Goal: Task Accomplishment & Management: Manage account settings

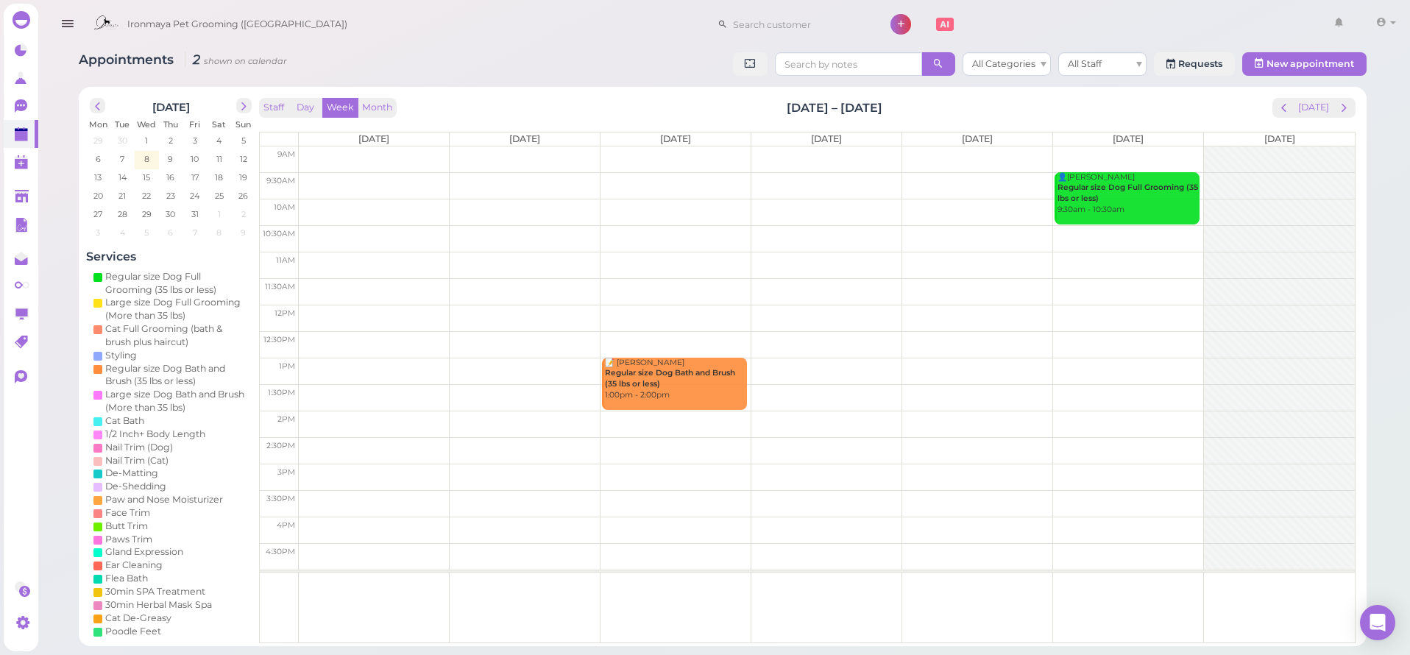
click at [68, 29] on icon "button" at bounding box center [67, 24] width 15 height 18
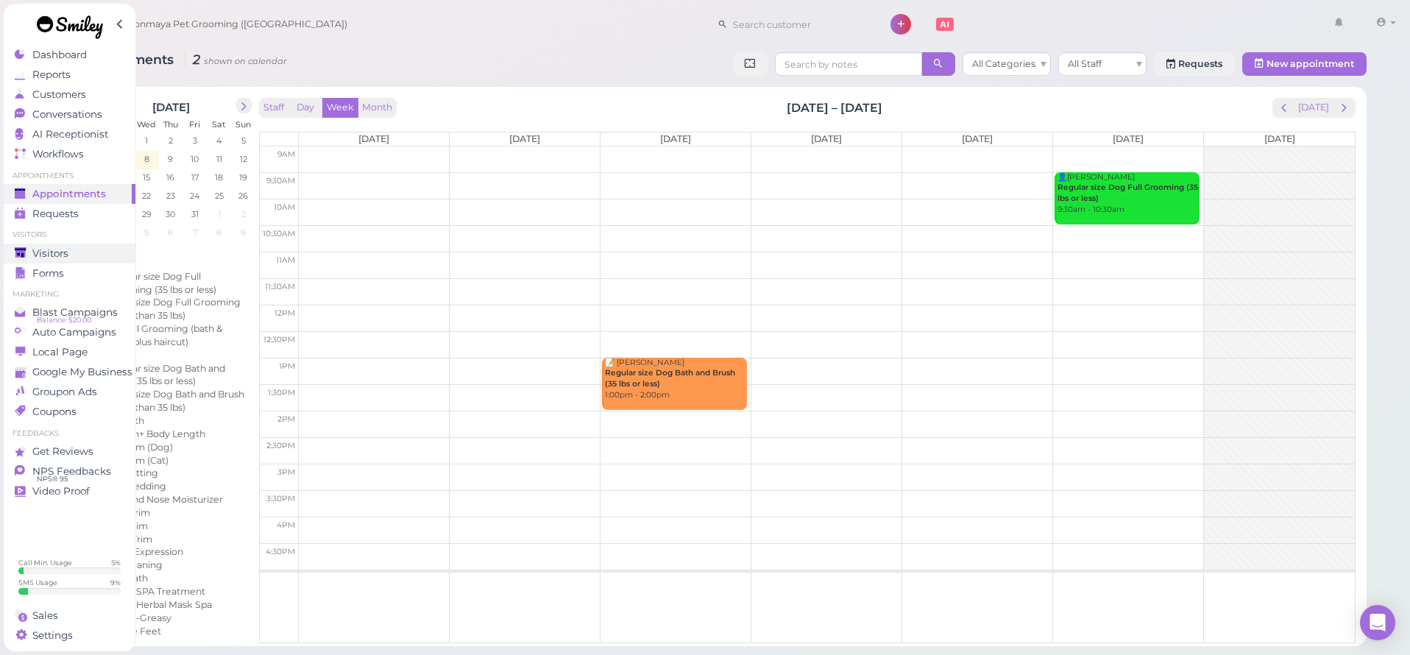
click at [66, 261] on link "Visitors" at bounding box center [70, 254] width 132 height 20
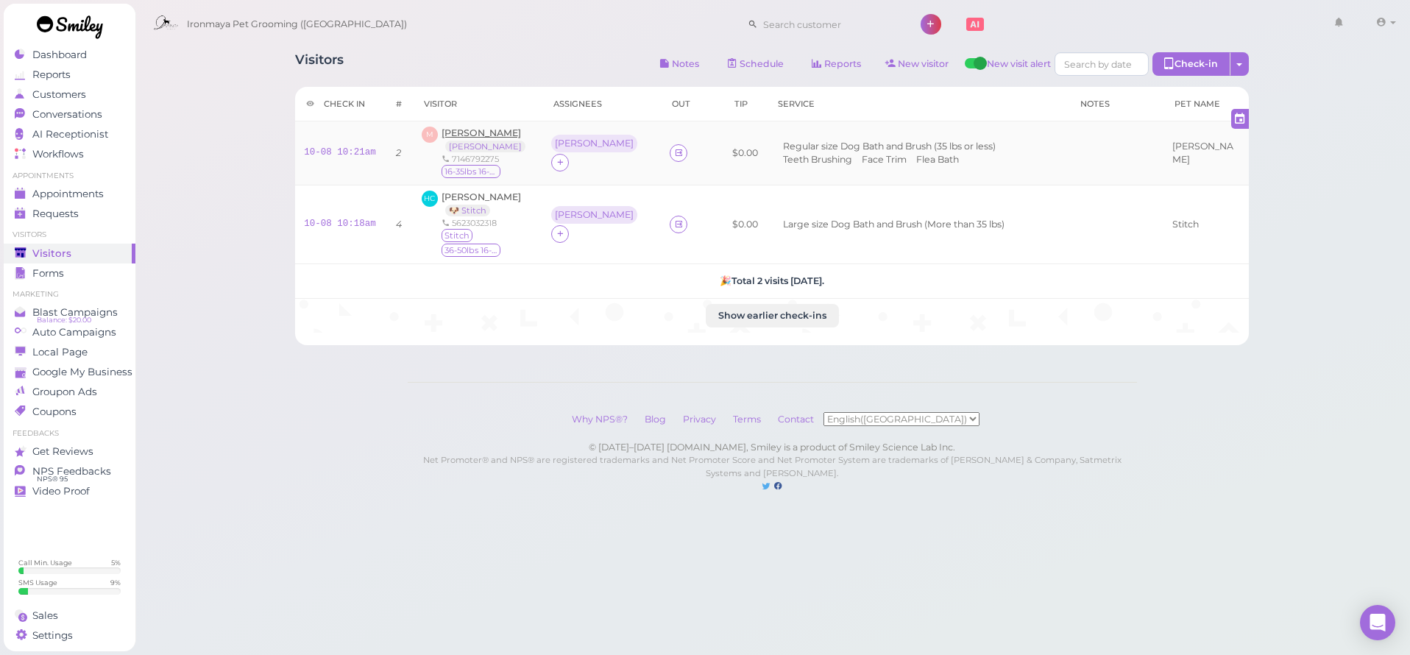
click at [502, 132] on span "[PERSON_NAME]" at bounding box center [481, 132] width 79 height 11
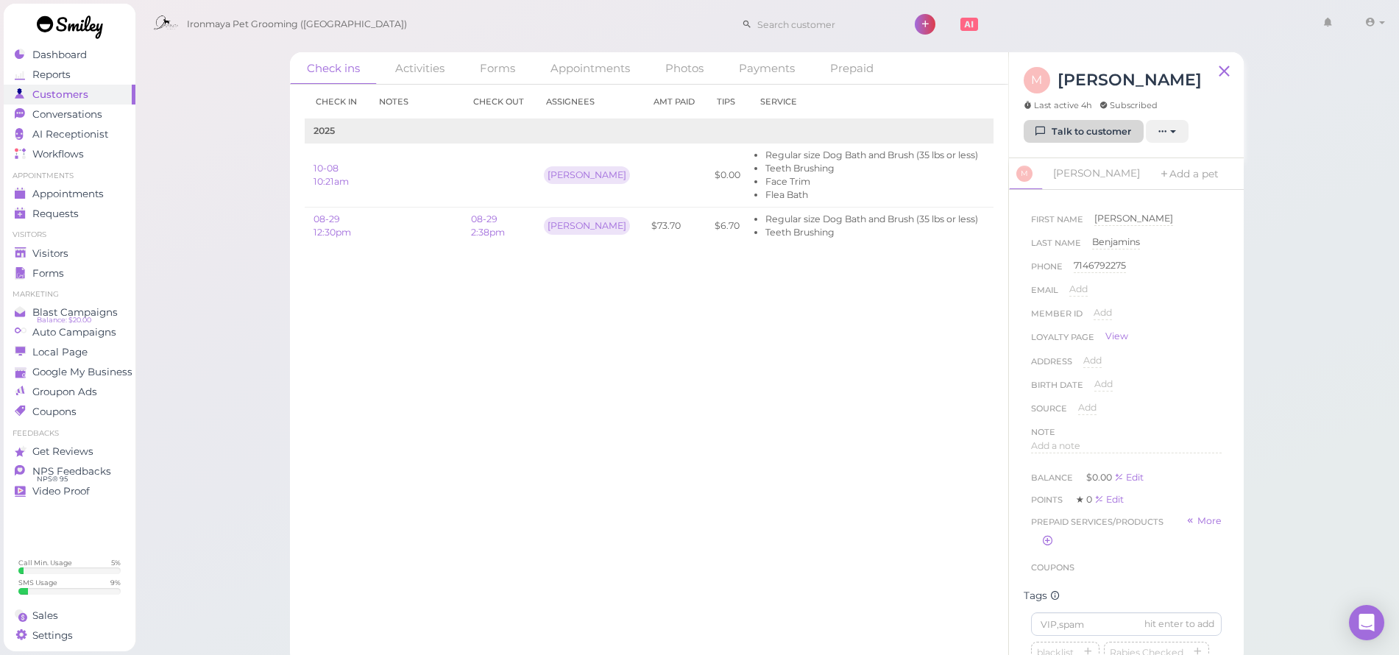
click at [1059, 138] on link "Talk to customer" at bounding box center [1084, 132] width 120 height 24
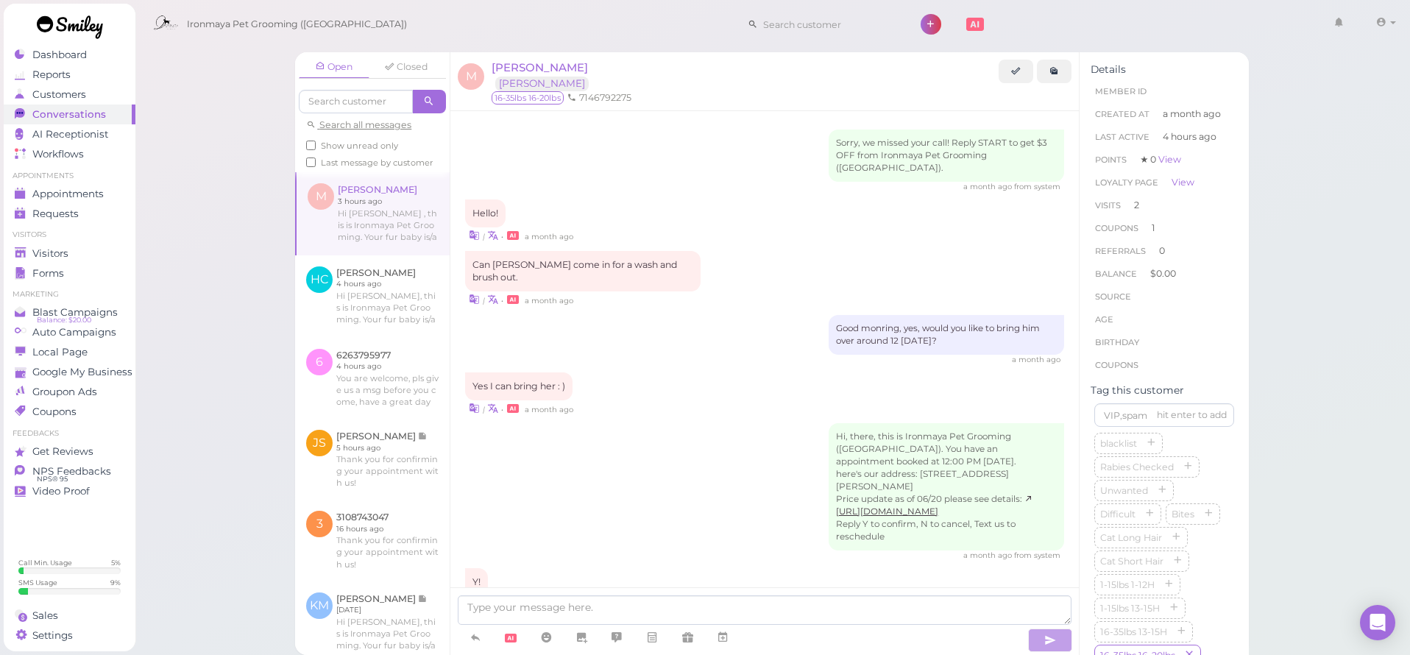
scroll to position [1747, 0]
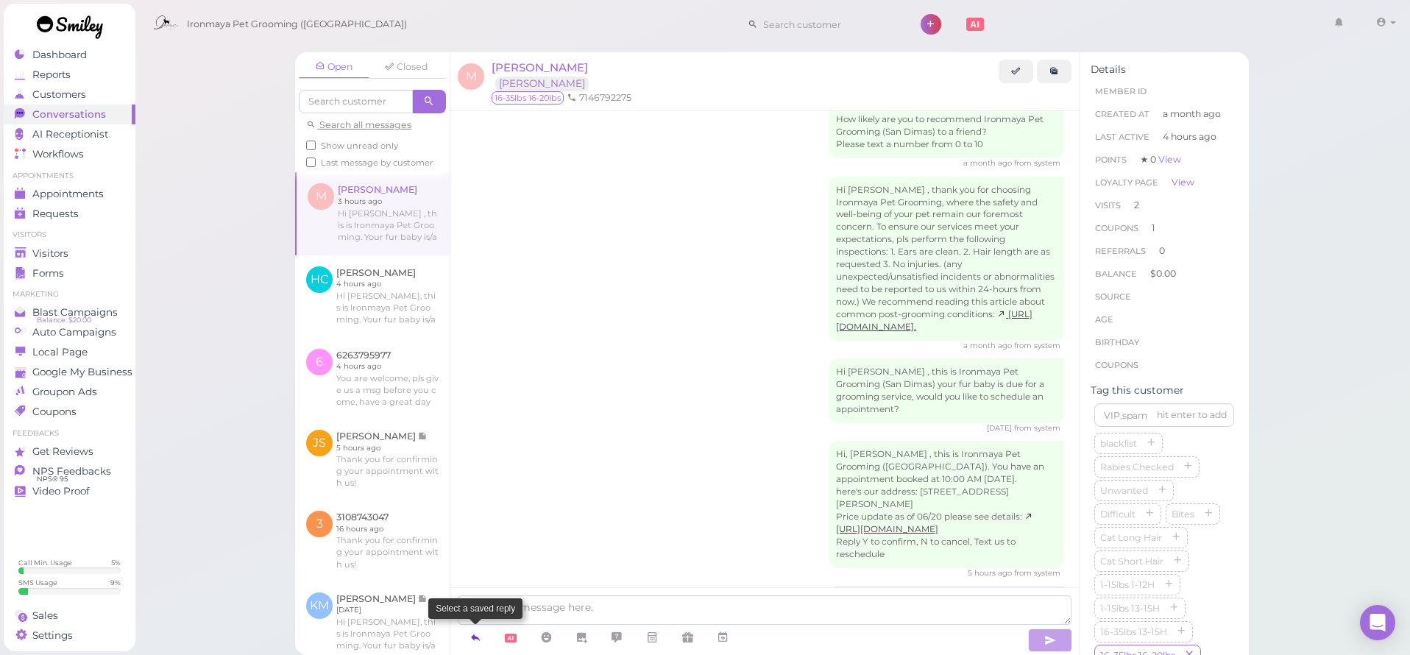
click at [483, 632] on link at bounding box center [475, 638] width 35 height 26
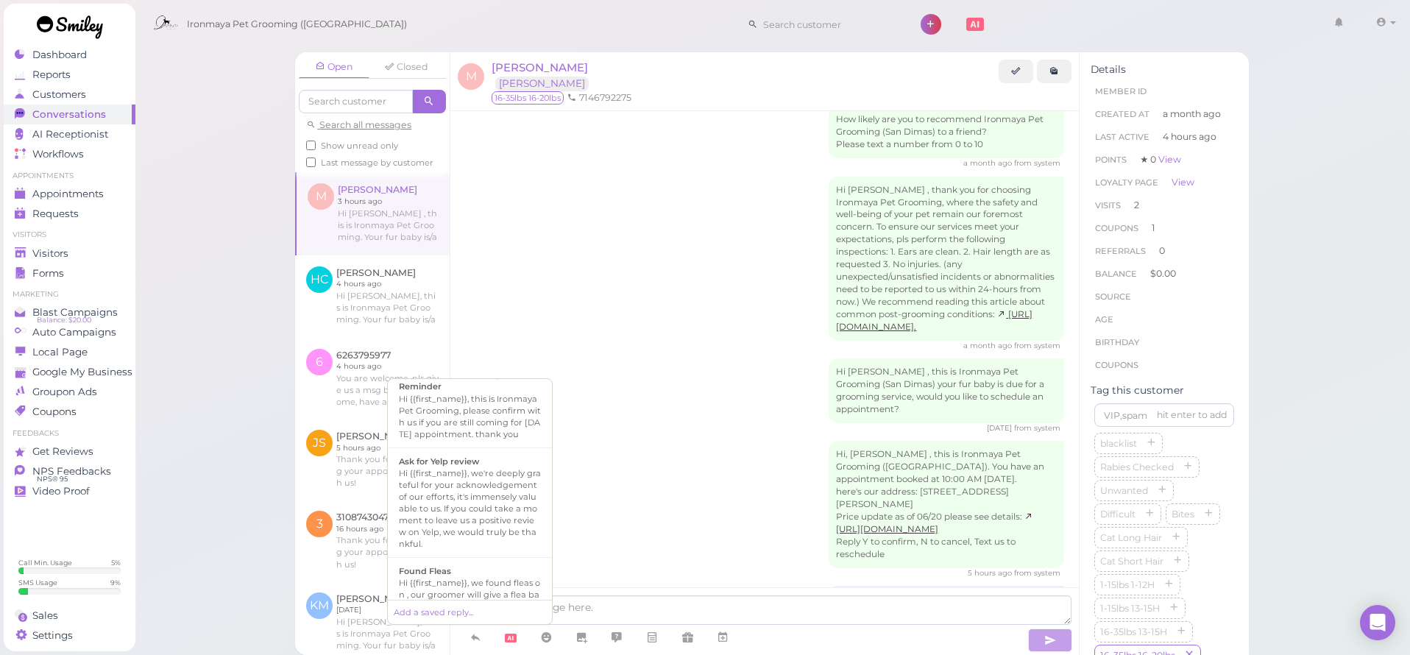
scroll to position [429, 0]
click at [479, 487] on div "Hi {{first_name}}, this is Ironmaya Pet Grooming. Your fur baby is/are ready fo…" at bounding box center [470, 452] width 142 height 71
type textarea "Hi {{first_name}}, this is Ironmaya Pet Grooming. Your fur baby is/are ready fo…"
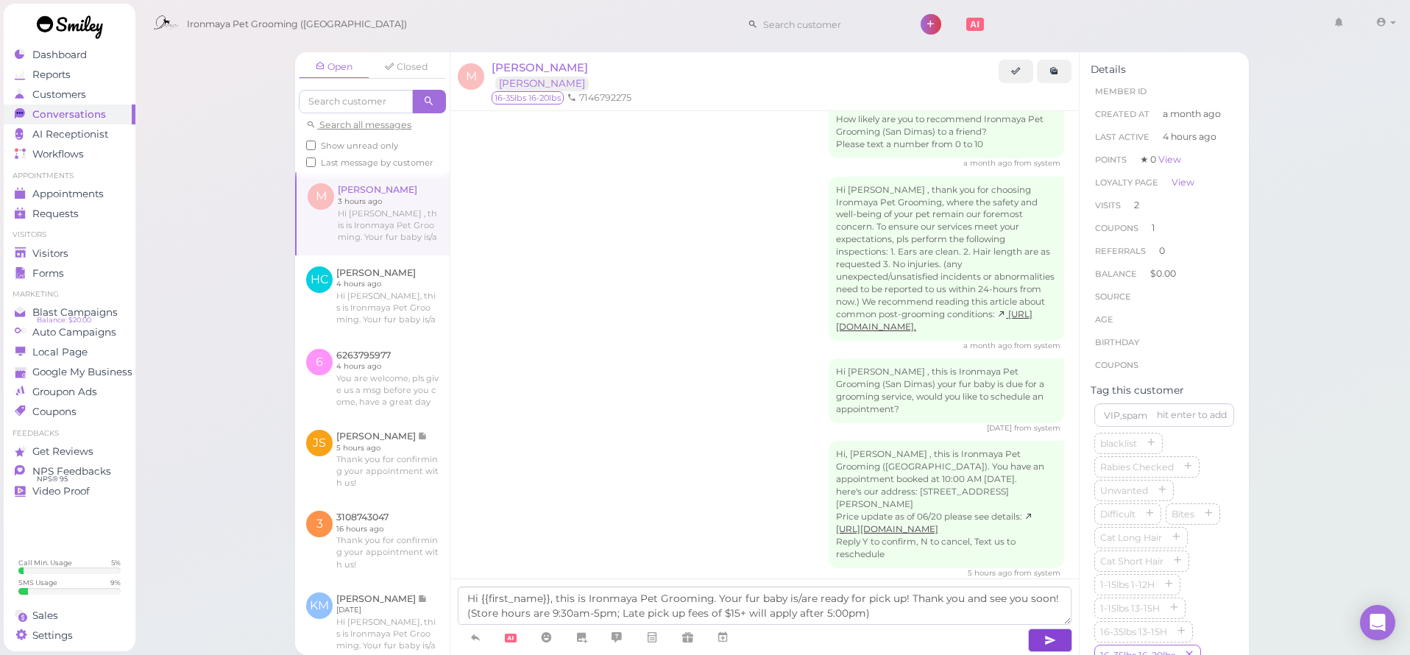
click at [1060, 642] on button "button" at bounding box center [1050, 641] width 44 height 24
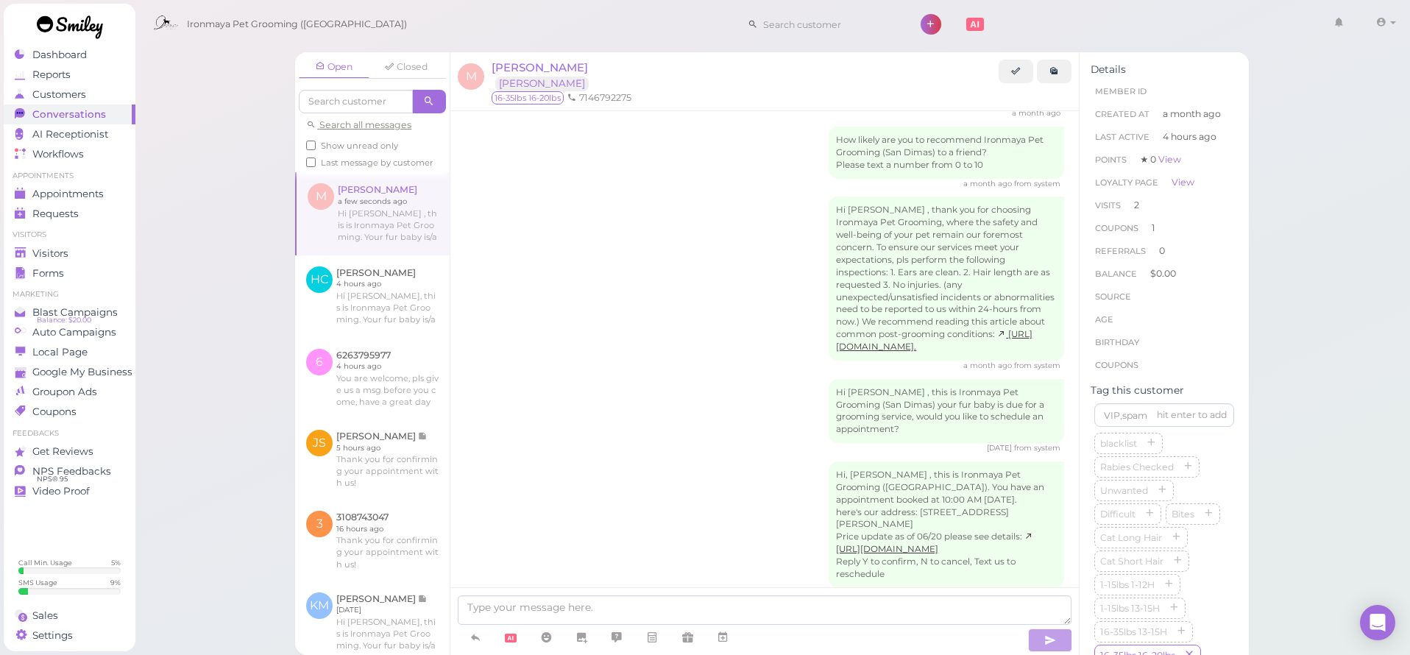
scroll to position [1836, 0]
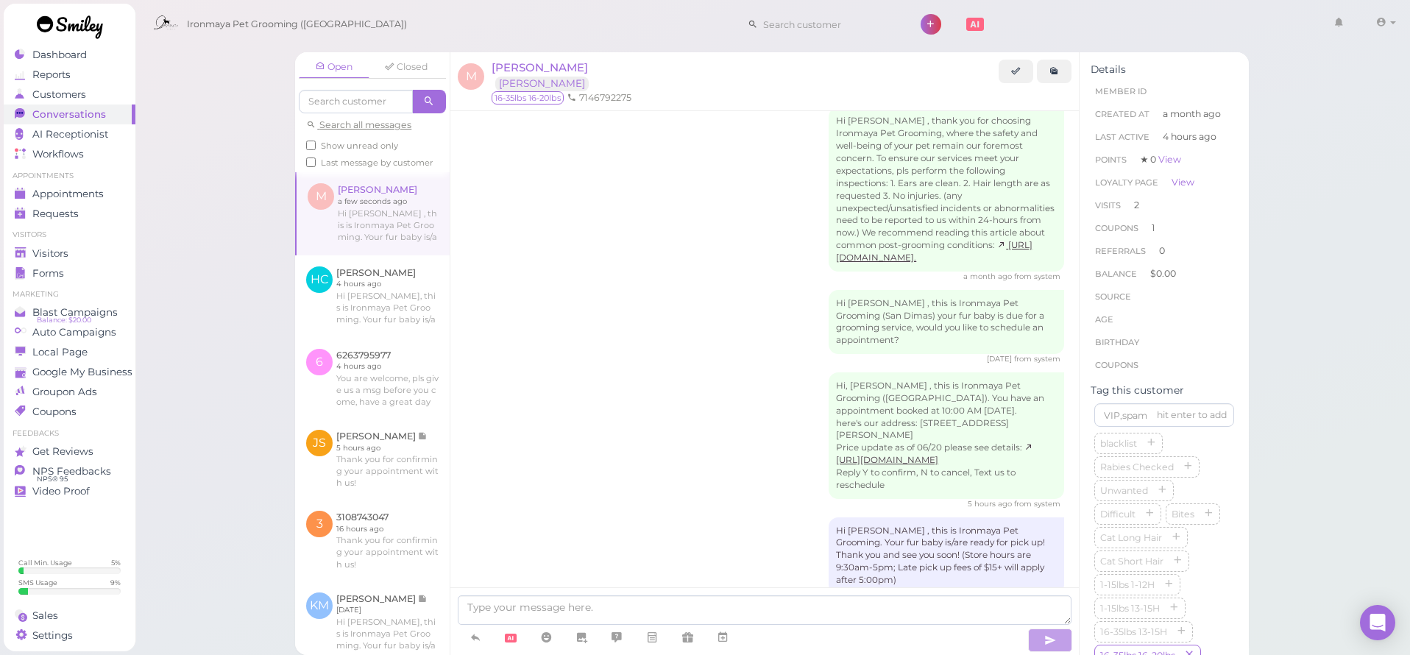
click at [607, 517] on div "Hi Marcie , this is Ironmaya Pet Grooming. Your fur baby is/are ready for pick …" at bounding box center [764, 561] width 599 height 88
click at [393, 281] on link at bounding box center [372, 296] width 155 height 82
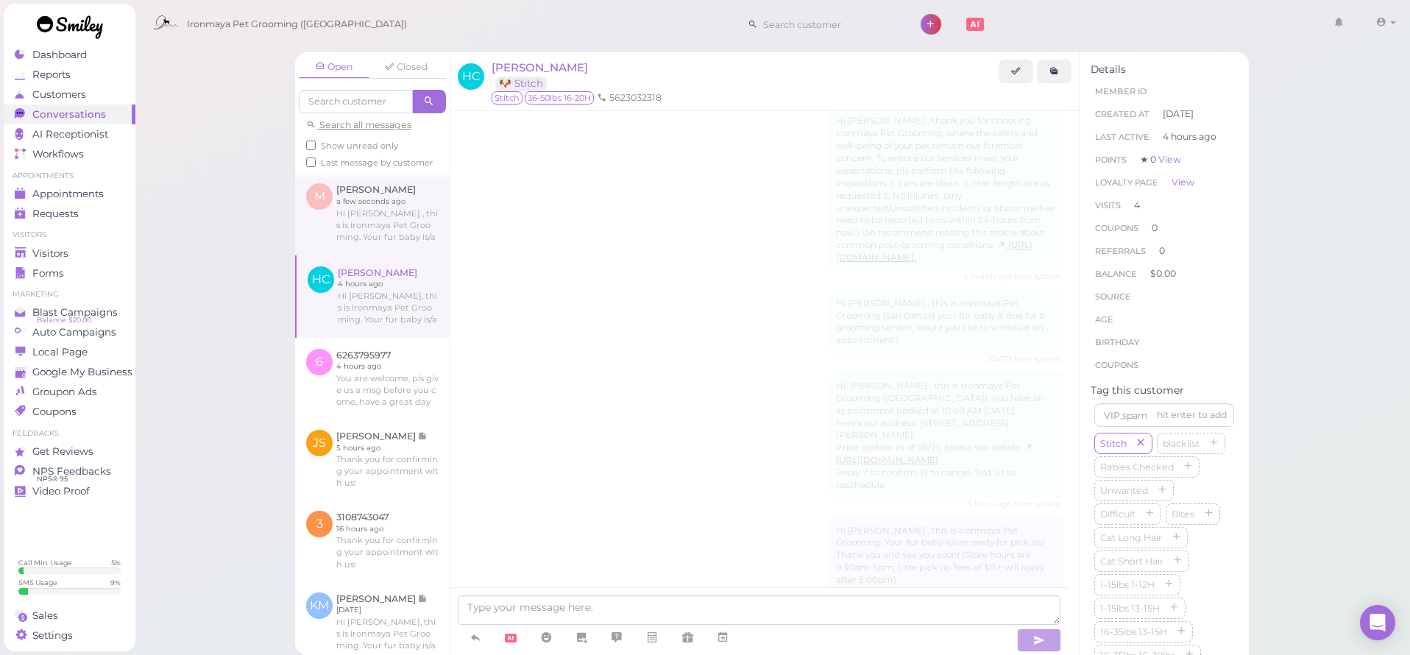
scroll to position [1365, 0]
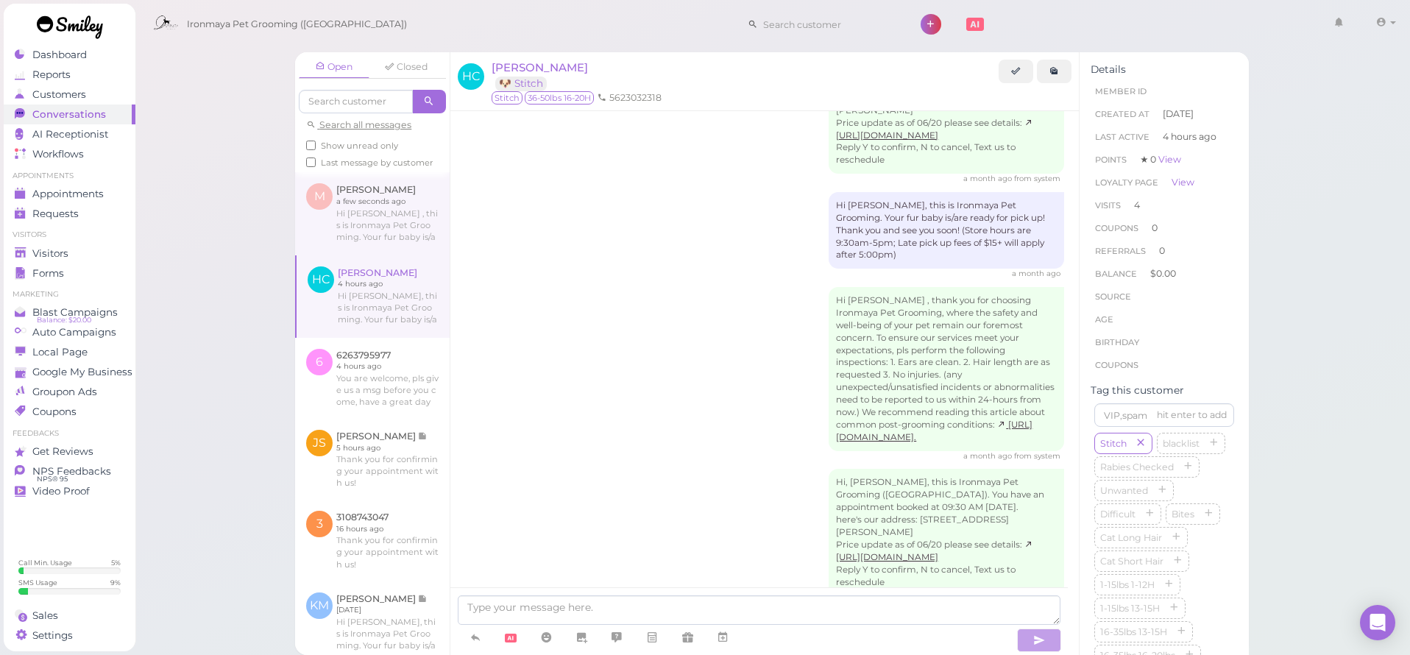
click at [386, 238] on link at bounding box center [372, 213] width 155 height 82
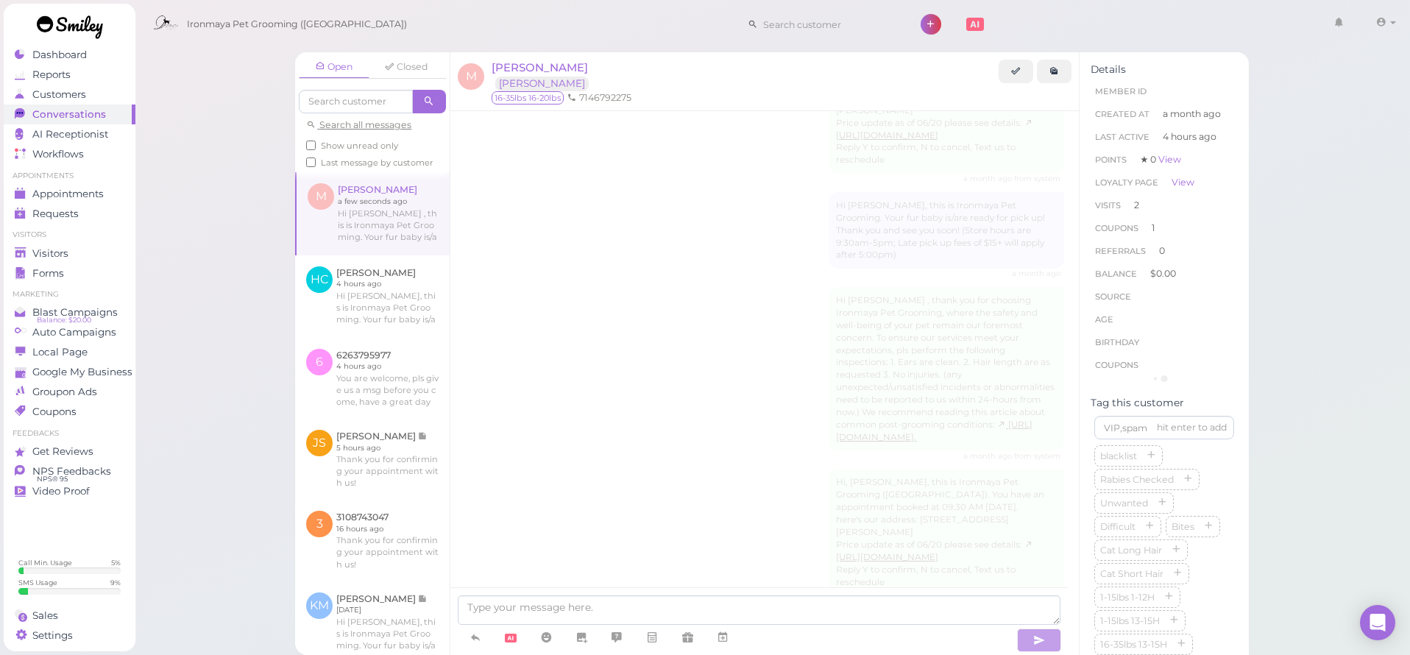
scroll to position [1846, 0]
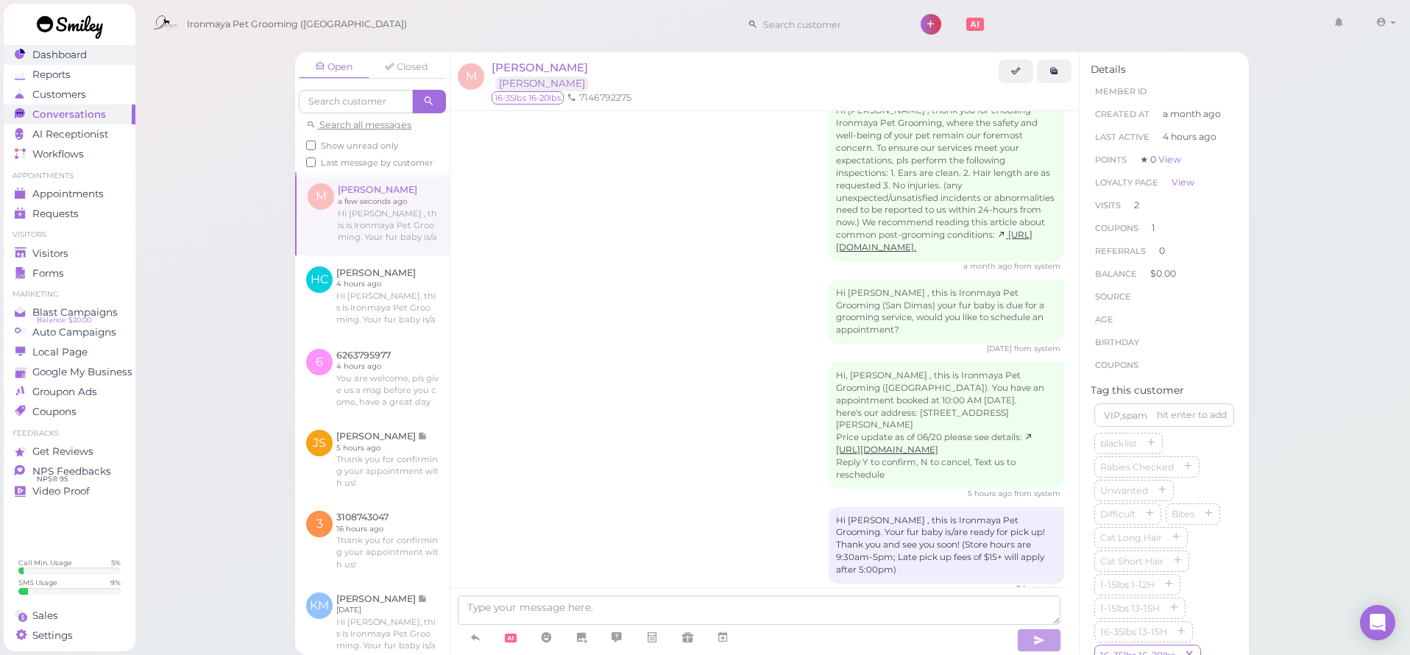
click at [57, 60] on span "Dashboard" at bounding box center [59, 55] width 54 height 13
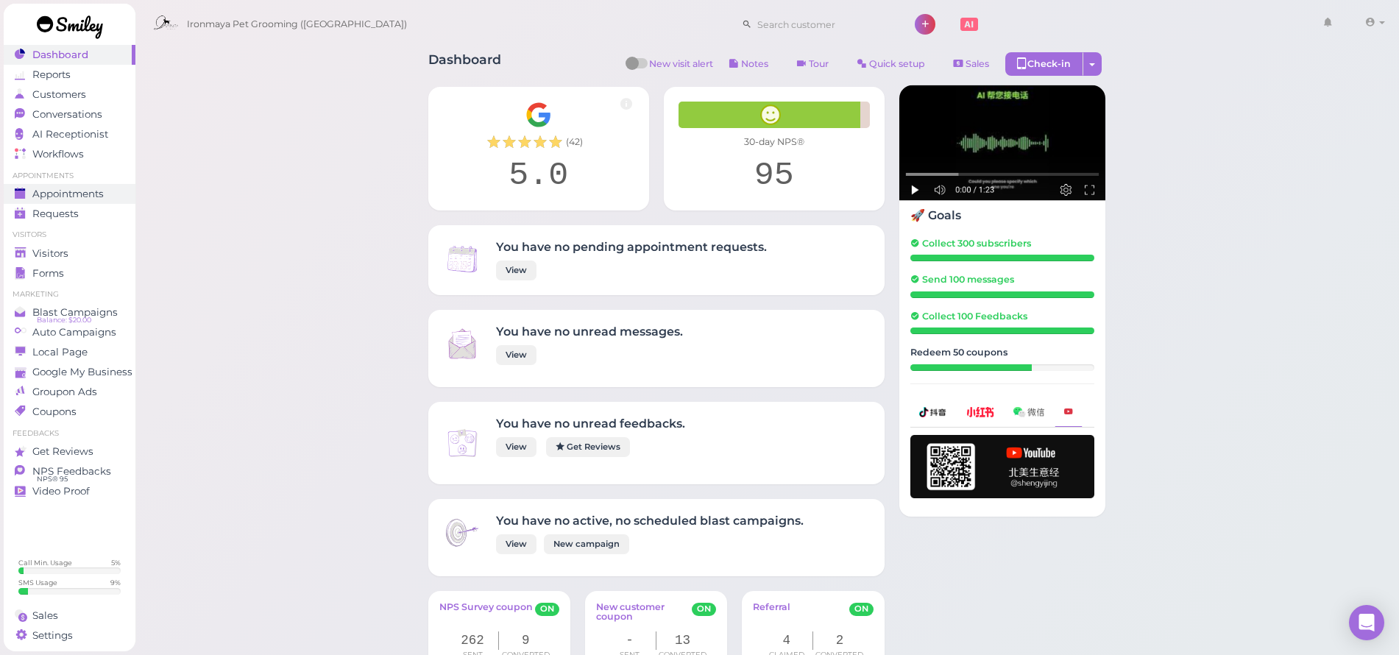
click at [72, 195] on span "Appointments" at bounding box center [67, 194] width 71 height 13
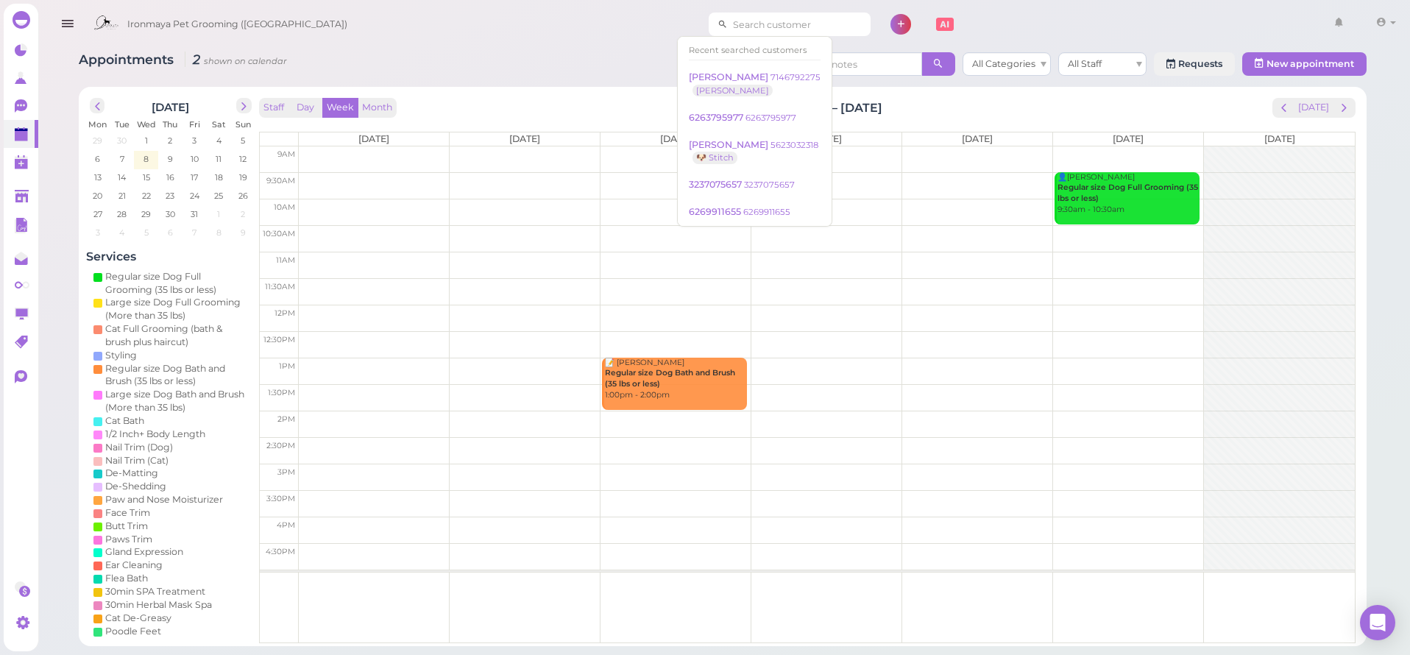
click at [777, 29] on input at bounding box center [799, 25] width 143 height 24
click at [1319, 110] on button "[DATE]" at bounding box center [1314, 108] width 40 height 20
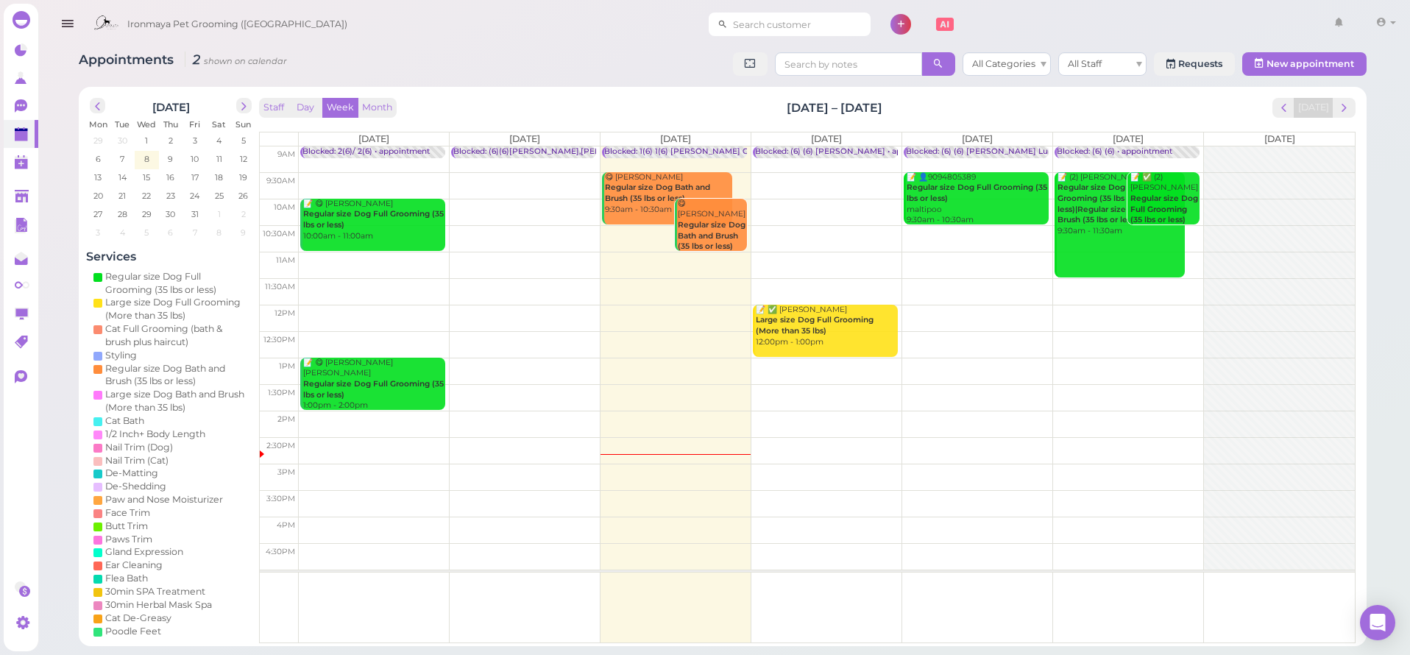
click at [752, 26] on input at bounding box center [799, 25] width 143 height 24
click at [800, 174] on td at bounding box center [827, 185] width 1056 height 26
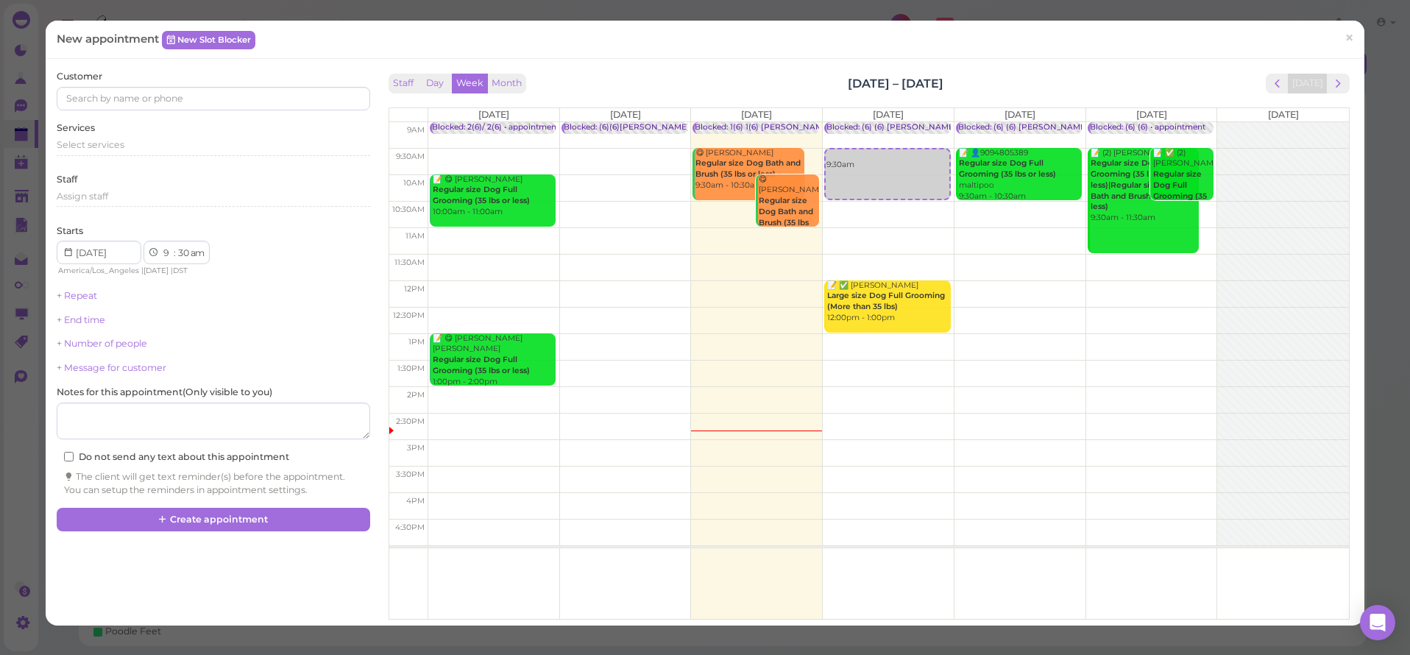
type input "818298"
click at [114, 100] on input at bounding box center [213, 99] width 313 height 24
type input "8182980586"
click at [165, 127] on small "8182980586" at bounding box center [151, 125] width 50 height 10
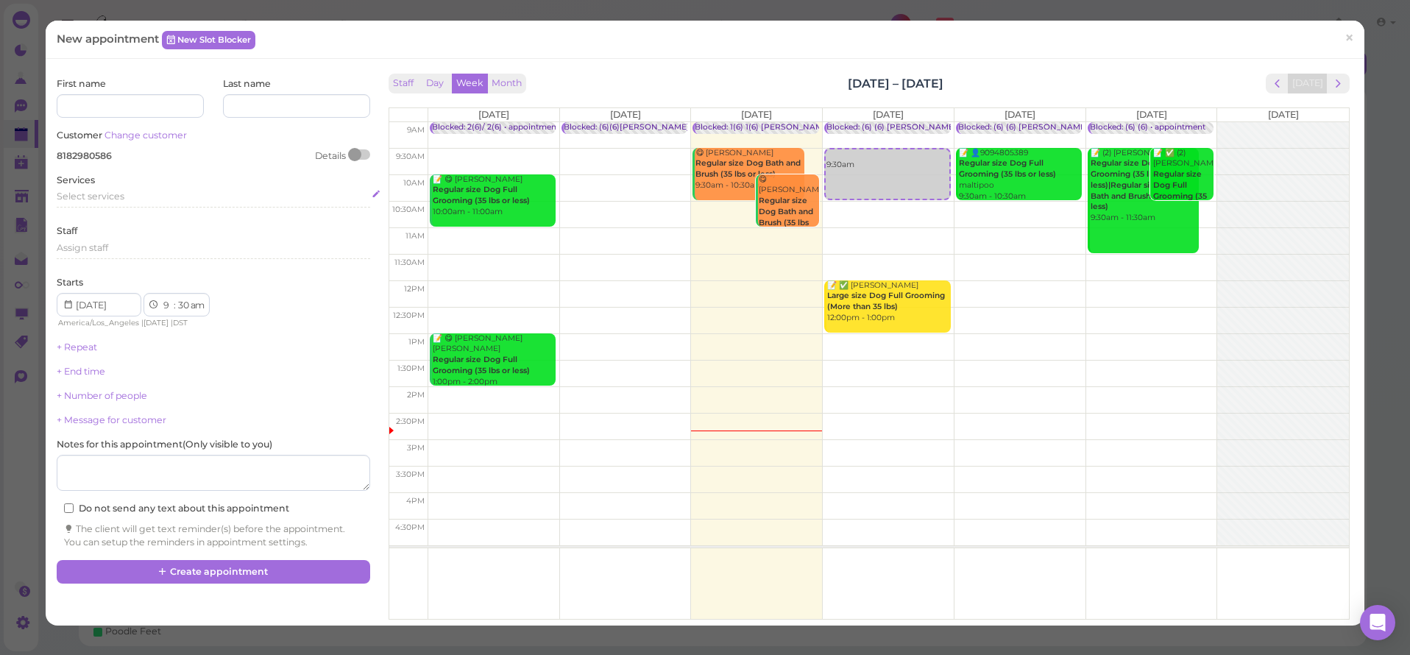
click at [137, 201] on div "Select services" at bounding box center [213, 199] width 313 height 18
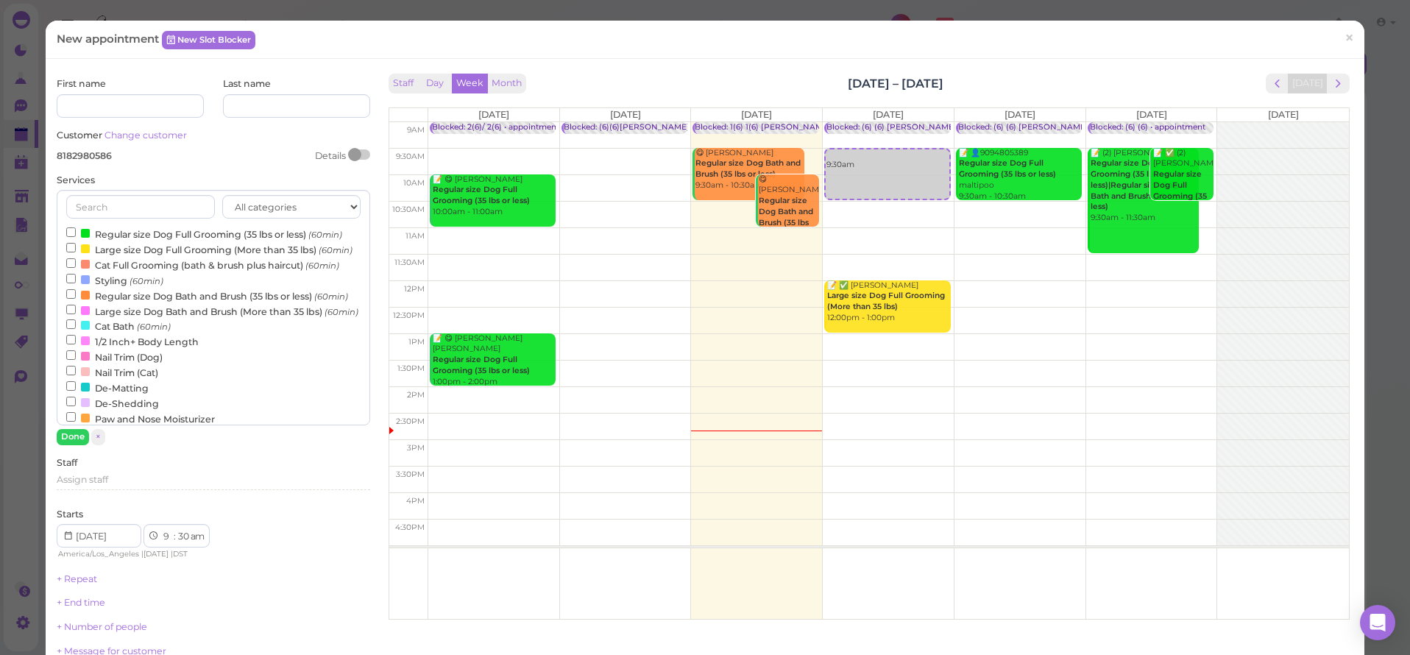
click at [121, 230] on label "Regular size Dog Full Grooming (35 lbs or less) (60min)" at bounding box center [204, 233] width 276 height 15
click at [76, 230] on input "Regular size Dog Full Grooming (35 lbs or less) (60min)" at bounding box center [71, 232] width 10 height 10
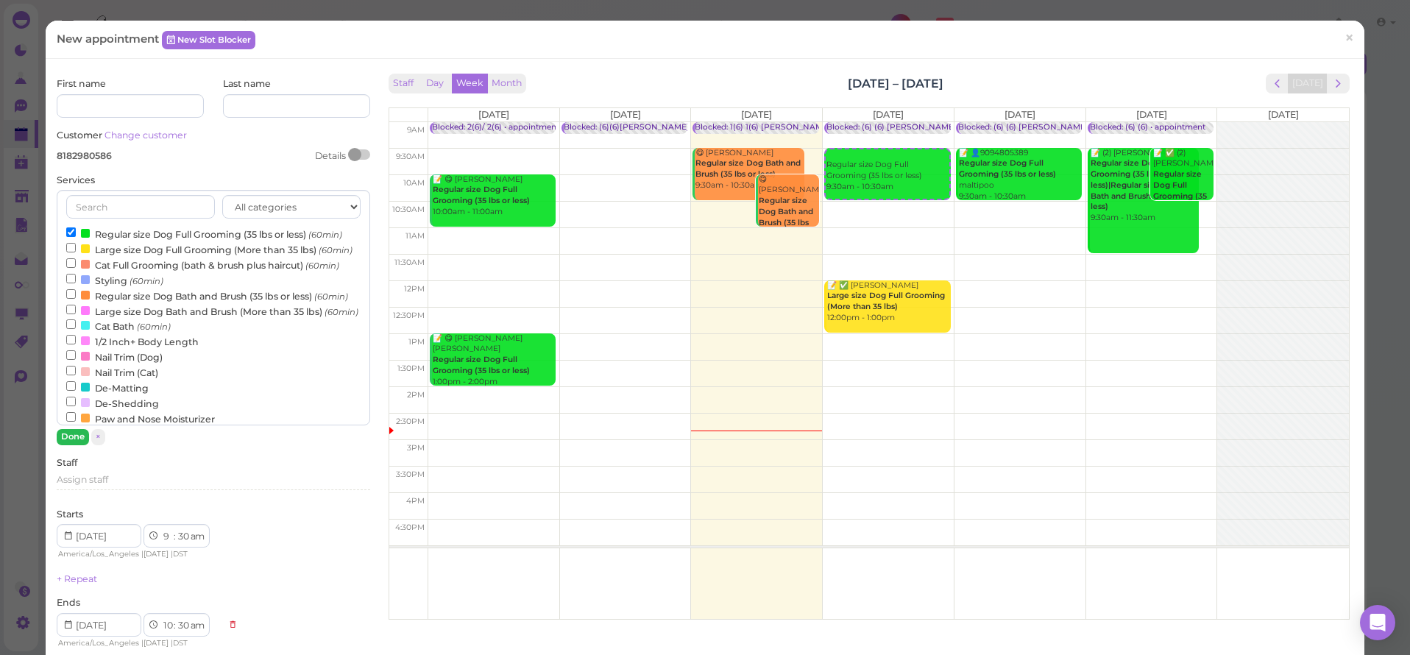
click at [68, 439] on button "Done" at bounding box center [73, 436] width 32 height 15
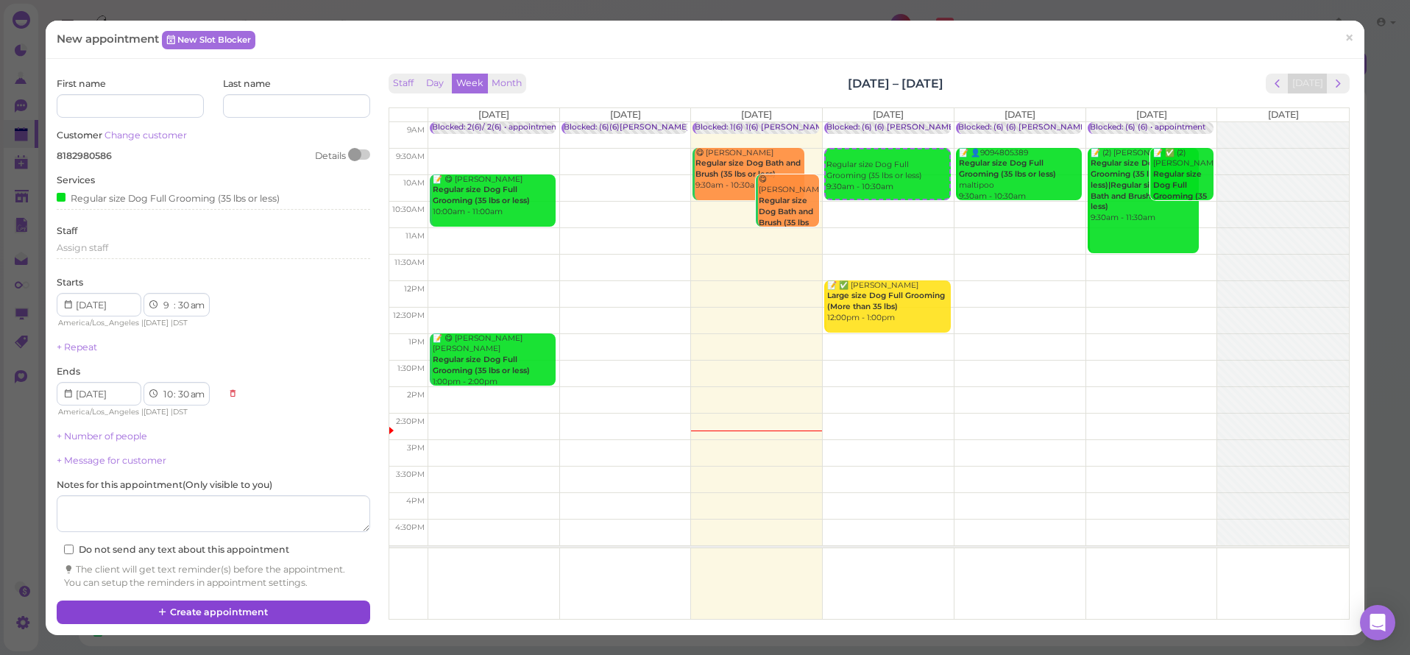
click at [179, 602] on button "Create appointment" at bounding box center [213, 613] width 313 height 24
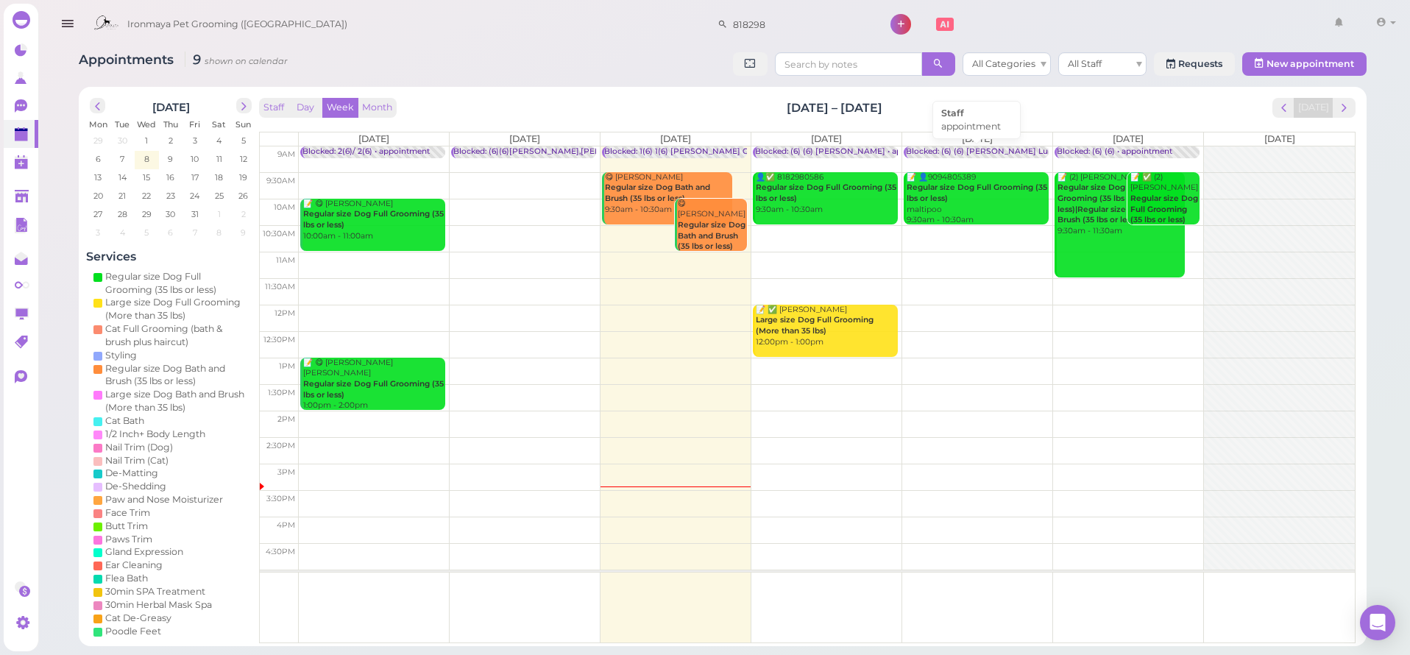
click at [1008, 151] on div "Blocked: (6) (6) [PERSON_NAME] Lulu [PERSON_NAME] • appointment" at bounding box center [1045, 151] width 279 height 11
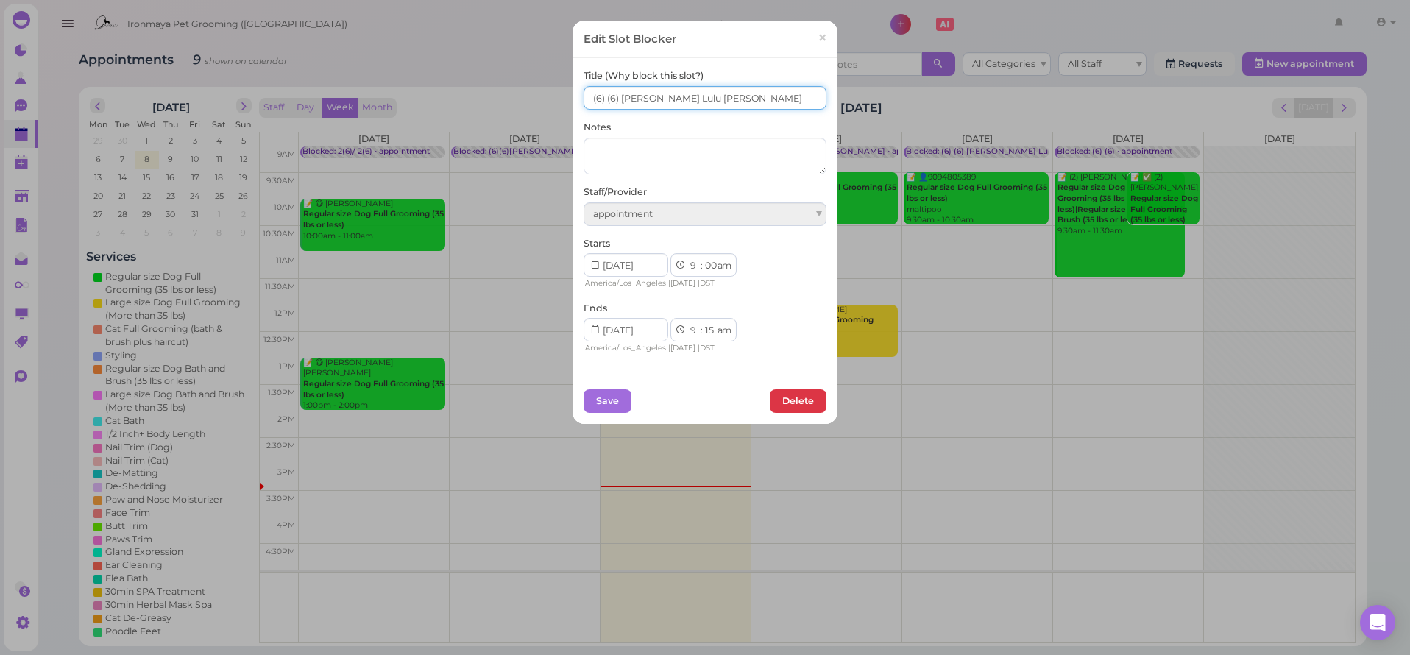
click at [657, 101] on input "(6) (6) Ida Lulu SAM" at bounding box center [705, 98] width 243 height 24
type input "(6) (6) Ida Lulu Isaac SAM"
click at [608, 396] on button "Save" at bounding box center [608, 401] width 48 height 24
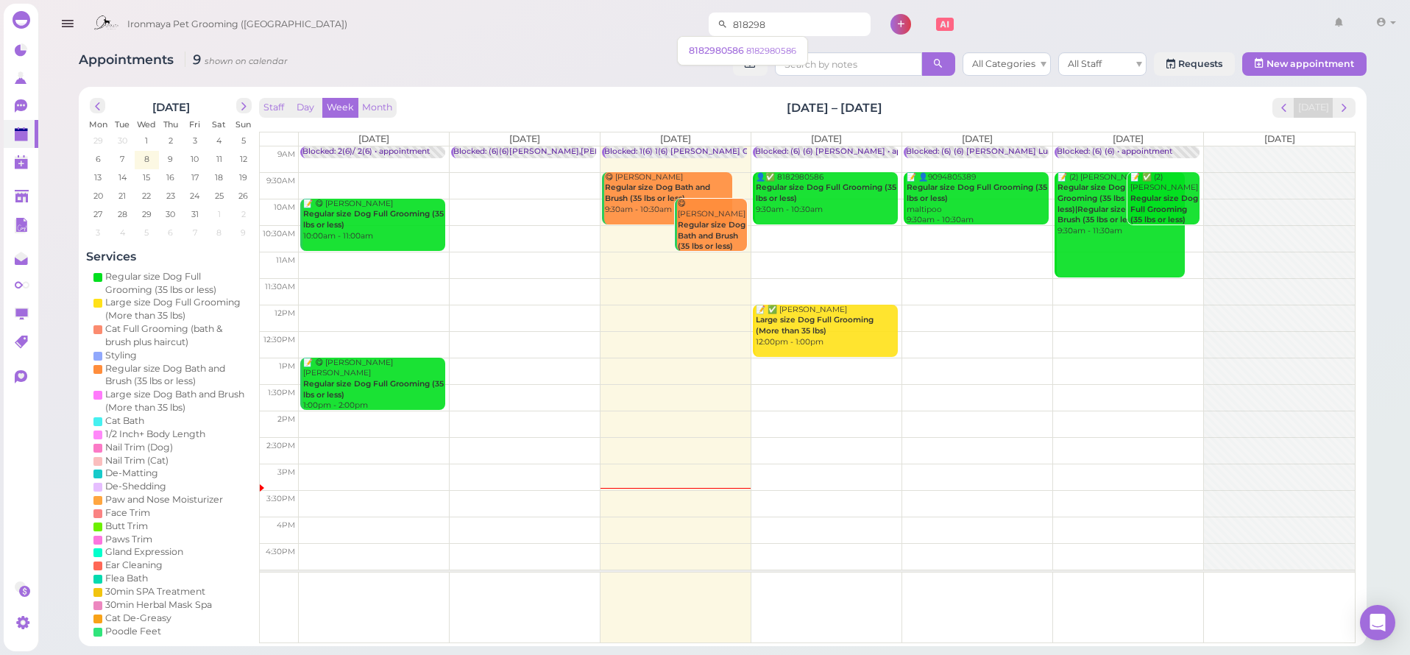
click at [821, 26] on input "818298" at bounding box center [799, 25] width 143 height 24
type input "8182996277"
click at [738, 52] on span "8182996277" at bounding box center [723, 50] width 56 height 11
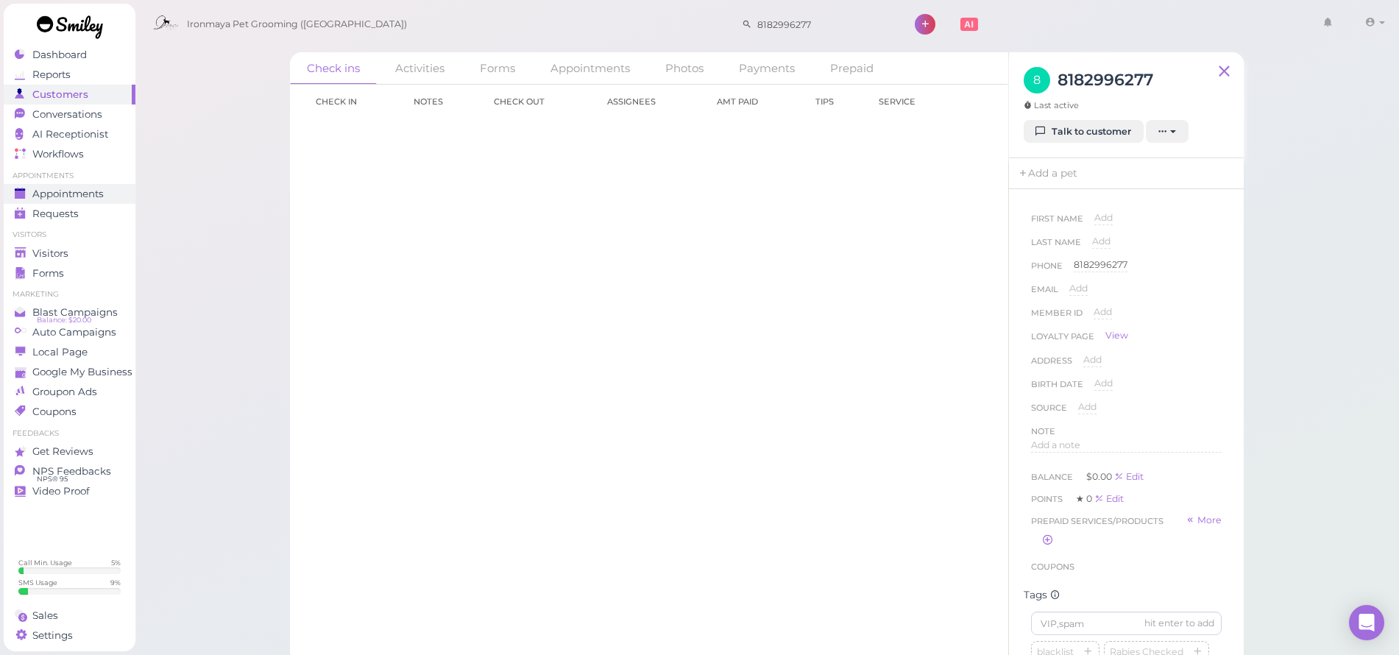
click at [72, 197] on span "Appointments" at bounding box center [67, 194] width 71 height 13
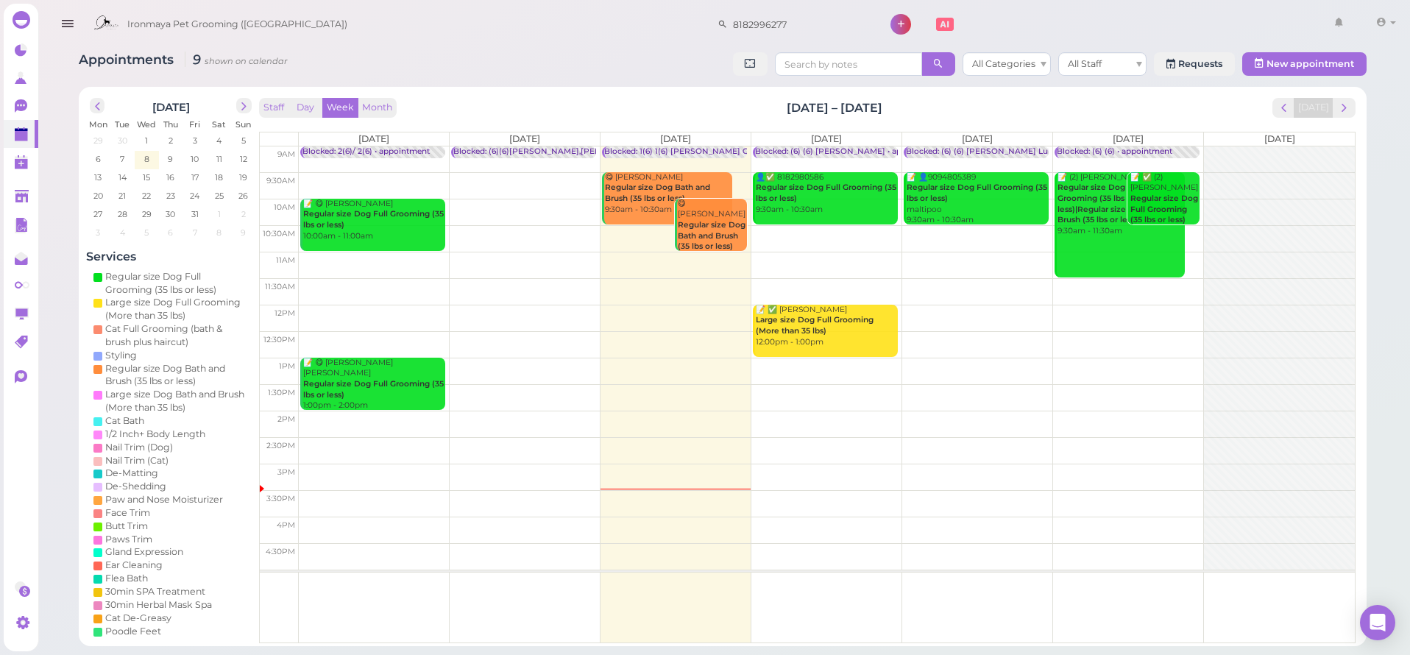
click at [1052, 174] on td at bounding box center [827, 185] width 1056 height 26
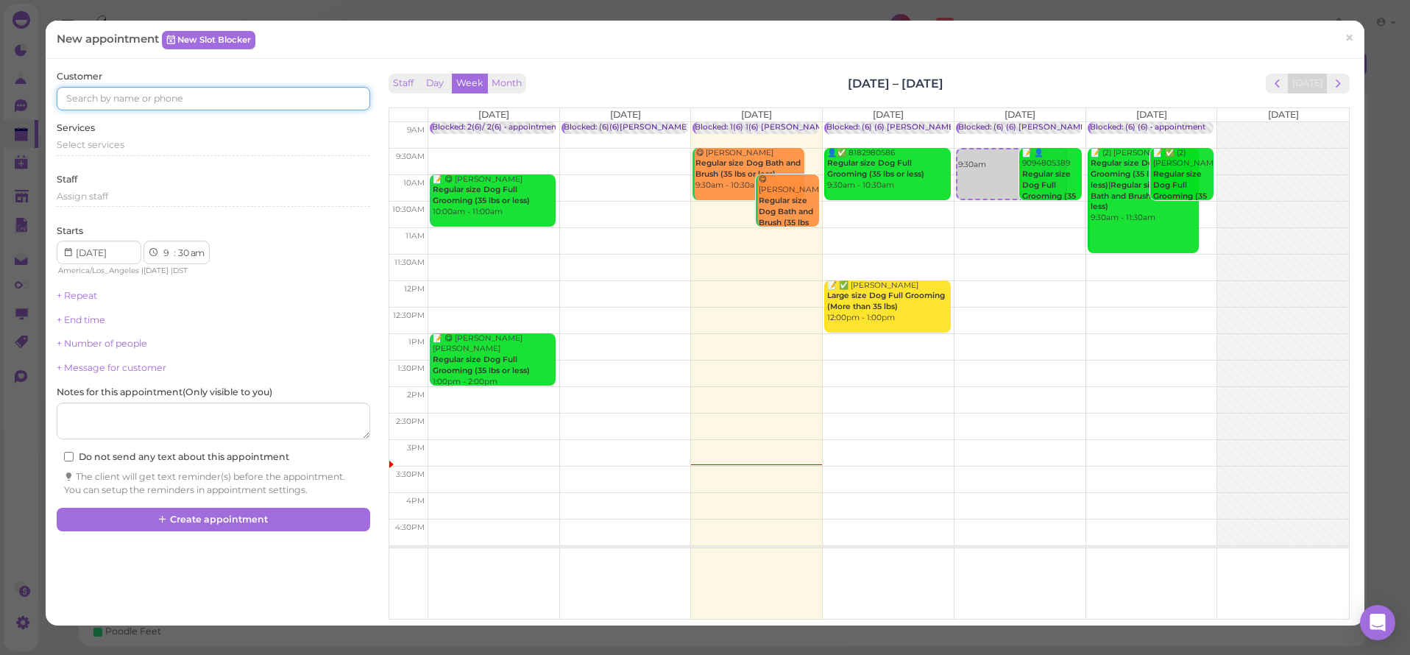
click at [177, 89] on input at bounding box center [213, 99] width 313 height 24
type input "8182996277"
click at [155, 129] on small "8182996277" at bounding box center [148, 125] width 49 height 10
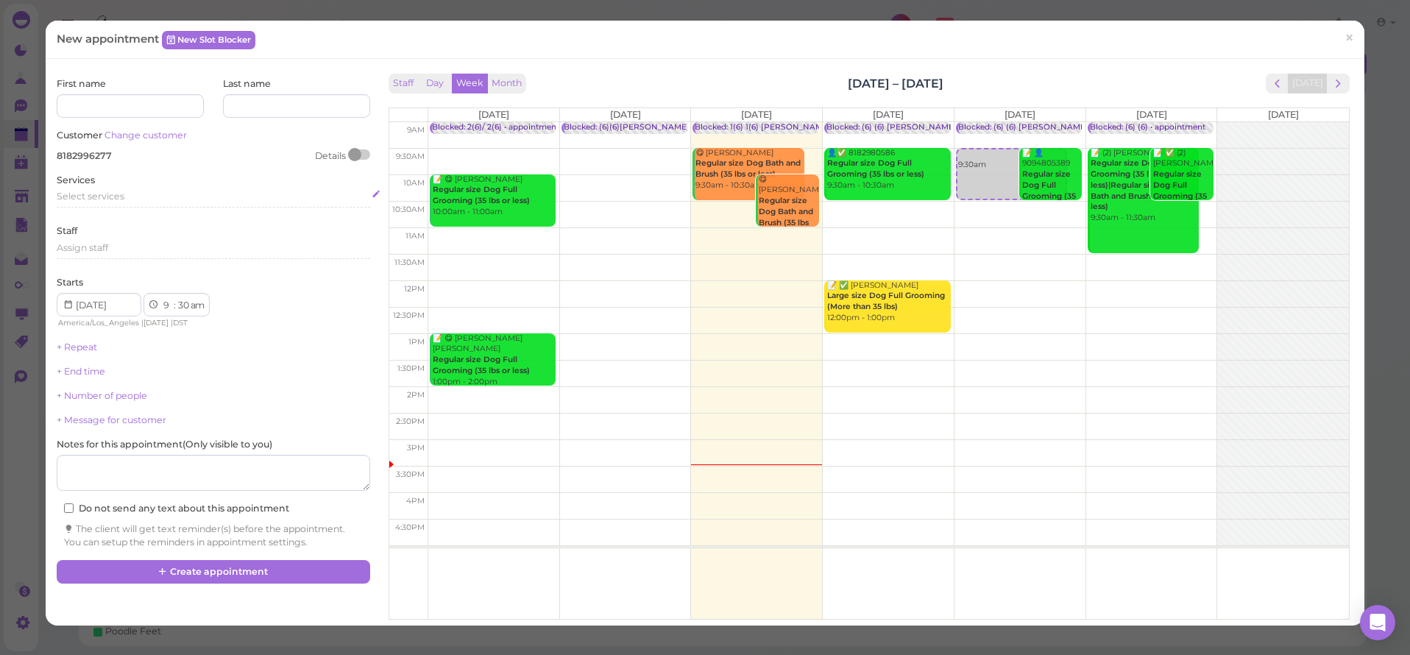
click at [94, 191] on span "Select services" at bounding box center [91, 196] width 68 height 11
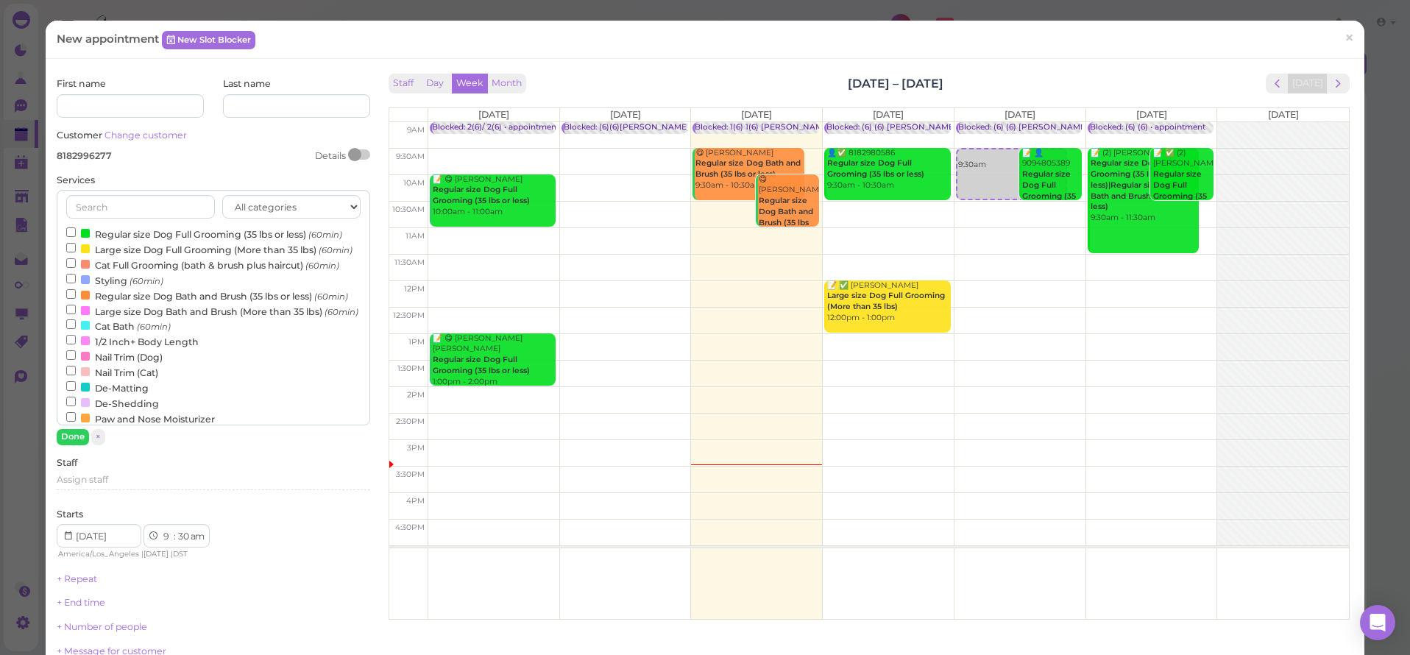
click at [96, 319] on label "Large size Dog Bath and Brush (More than 35 lbs) (60min)" at bounding box center [212, 310] width 292 height 15
click at [76, 314] on input "Large size Dog Bath and Brush (More than 35 lbs) (60min)" at bounding box center [71, 310] width 10 height 10
click at [97, 245] on label "Large size Dog Full Grooming (More than 35 lbs) (60min)" at bounding box center [209, 248] width 286 height 15
click at [76, 245] on input "Large size Dog Full Grooming (More than 35 lbs) (60min)" at bounding box center [71, 248] width 10 height 10
select select "11"
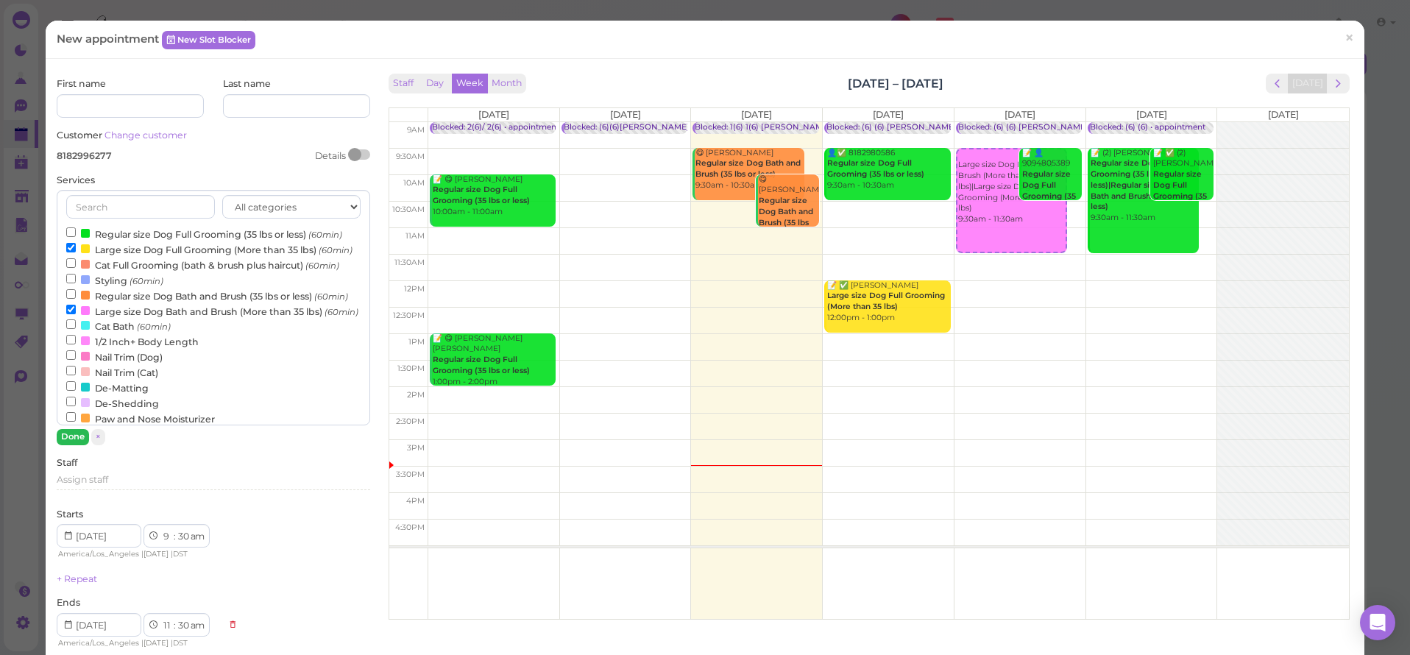
click at [76, 434] on button "Done" at bounding box center [73, 436] width 32 height 15
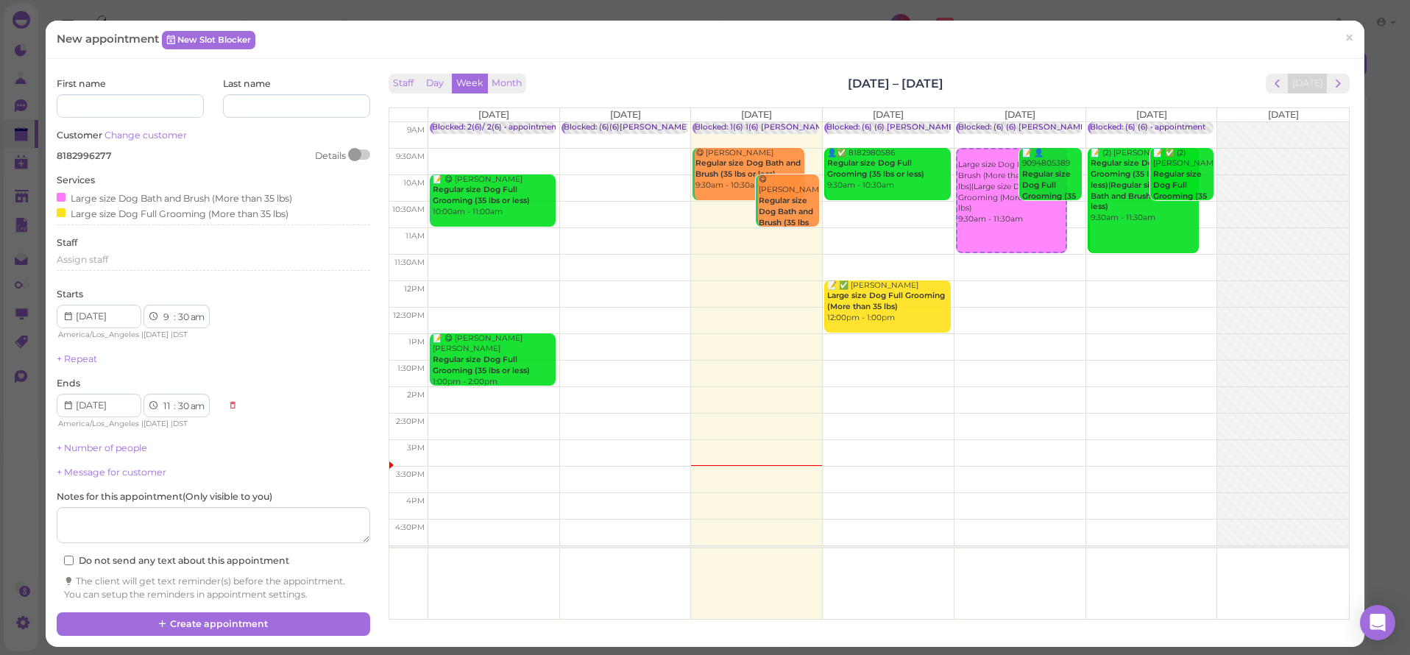
click at [100, 432] on div "First name Last name Customer Change customer 8182996277 Details Services Large…" at bounding box center [213, 339] width 313 height 524
click at [101, 443] on link "+ Number of people" at bounding box center [102, 447] width 91 height 11
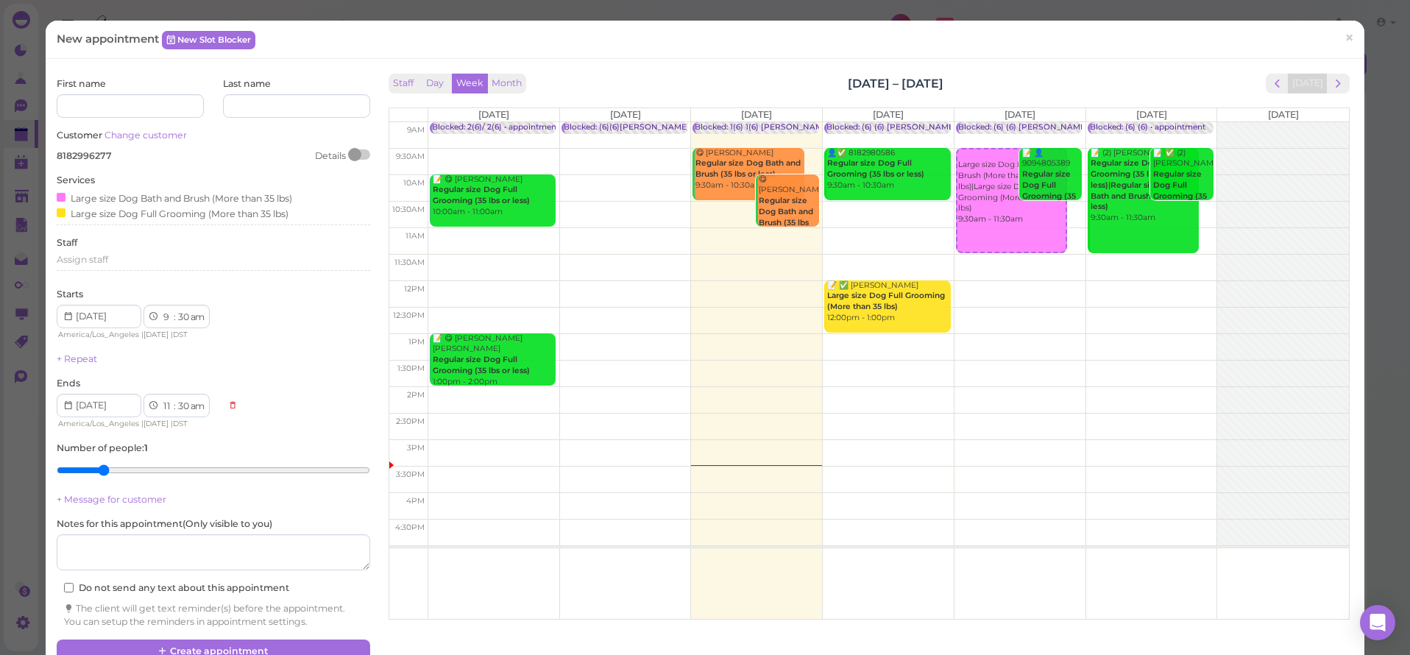
type input "2"
click at [96, 463] on input "range" at bounding box center [213, 471] width 313 height 24
click at [99, 538] on textarea at bounding box center [213, 552] width 313 height 37
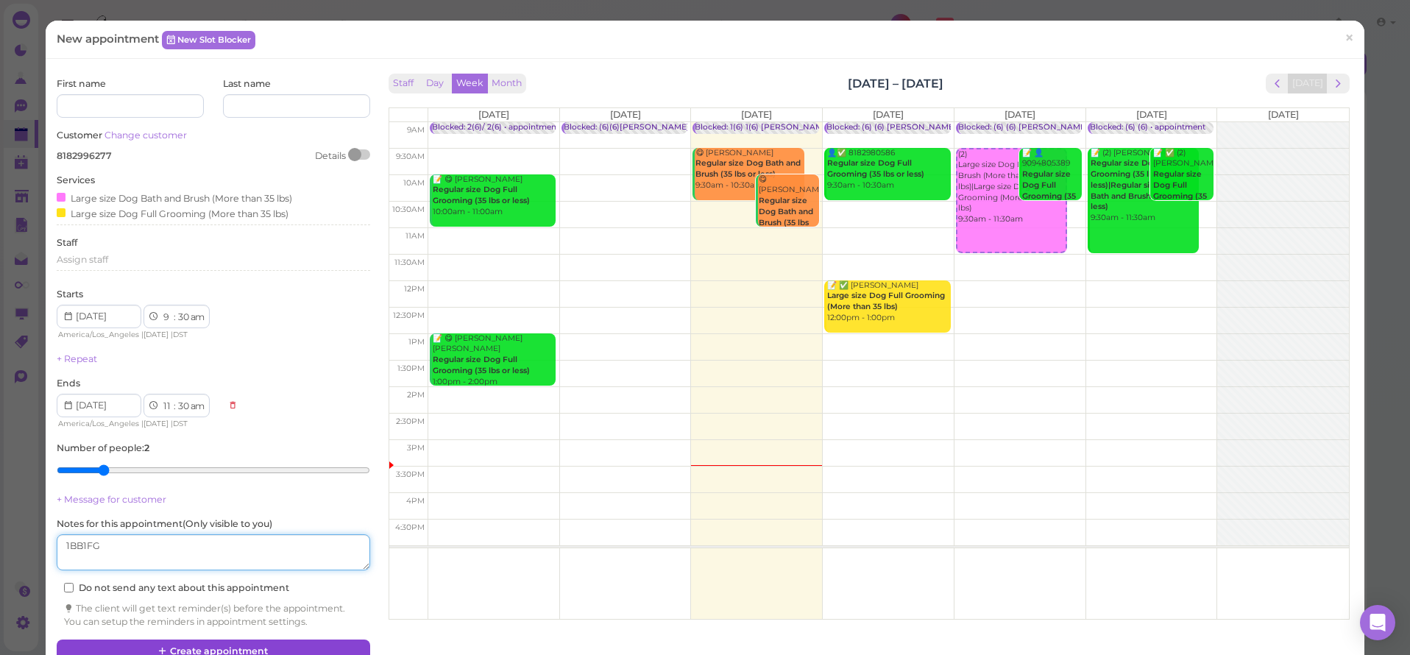
type textarea "1BB1FG"
click at [194, 643] on button "Create appointment" at bounding box center [213, 652] width 313 height 24
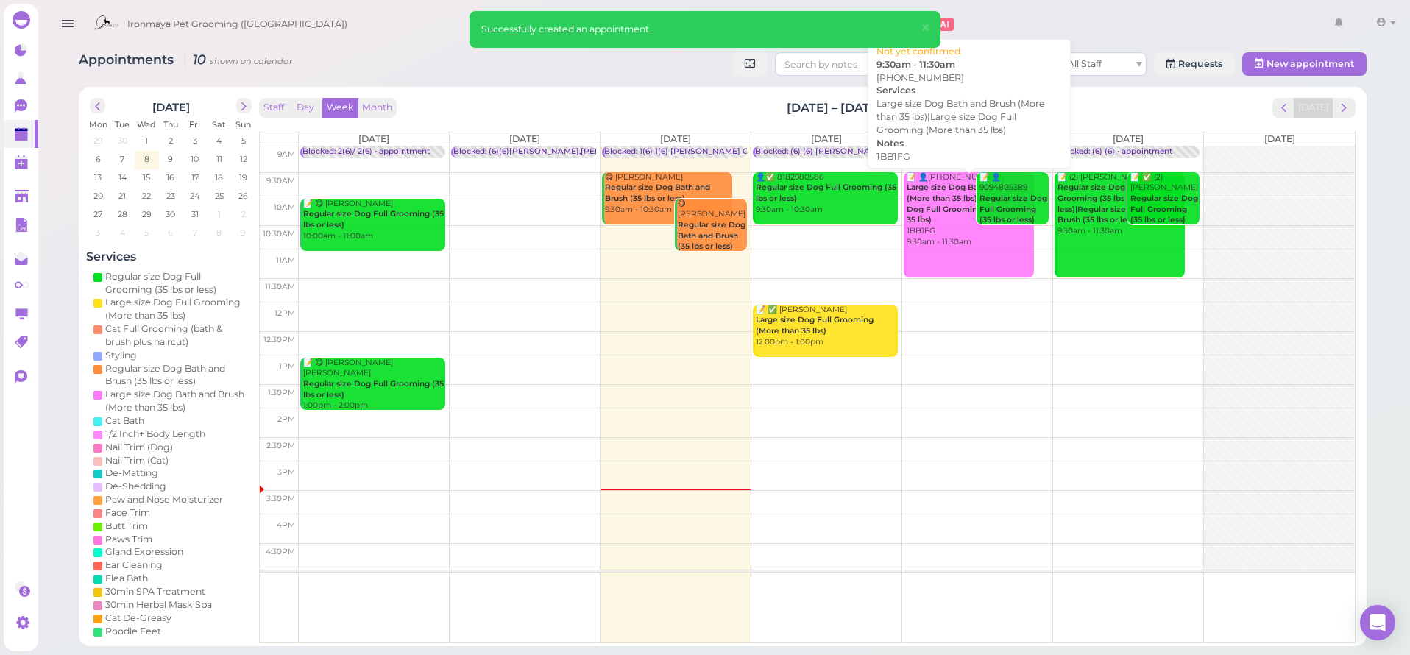
click at [945, 245] on link "📝 👤(2) 8182996277 Large size Dog Bath and Brush (More than 35 lbs)|Large size D…" at bounding box center [969, 224] width 130 height 105
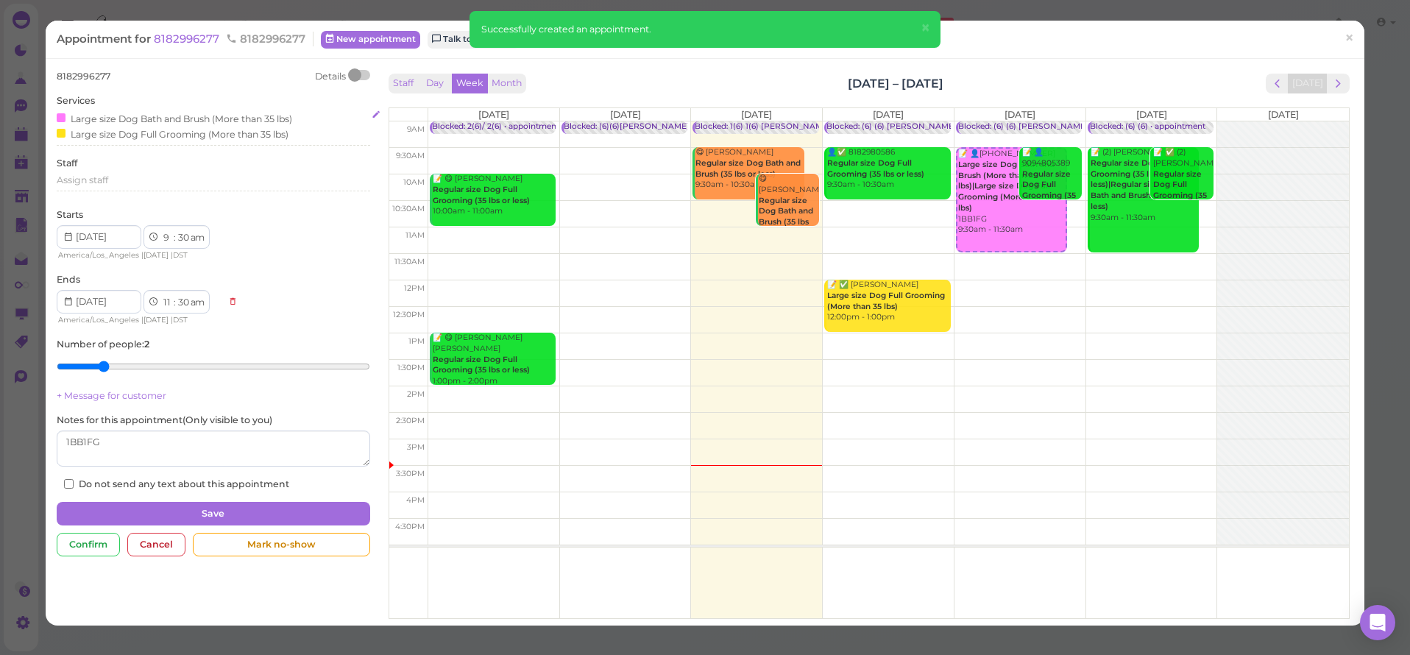
click at [91, 130] on div "Large size Dog Full Grooming (More than 35 lbs)" at bounding box center [173, 133] width 232 height 15
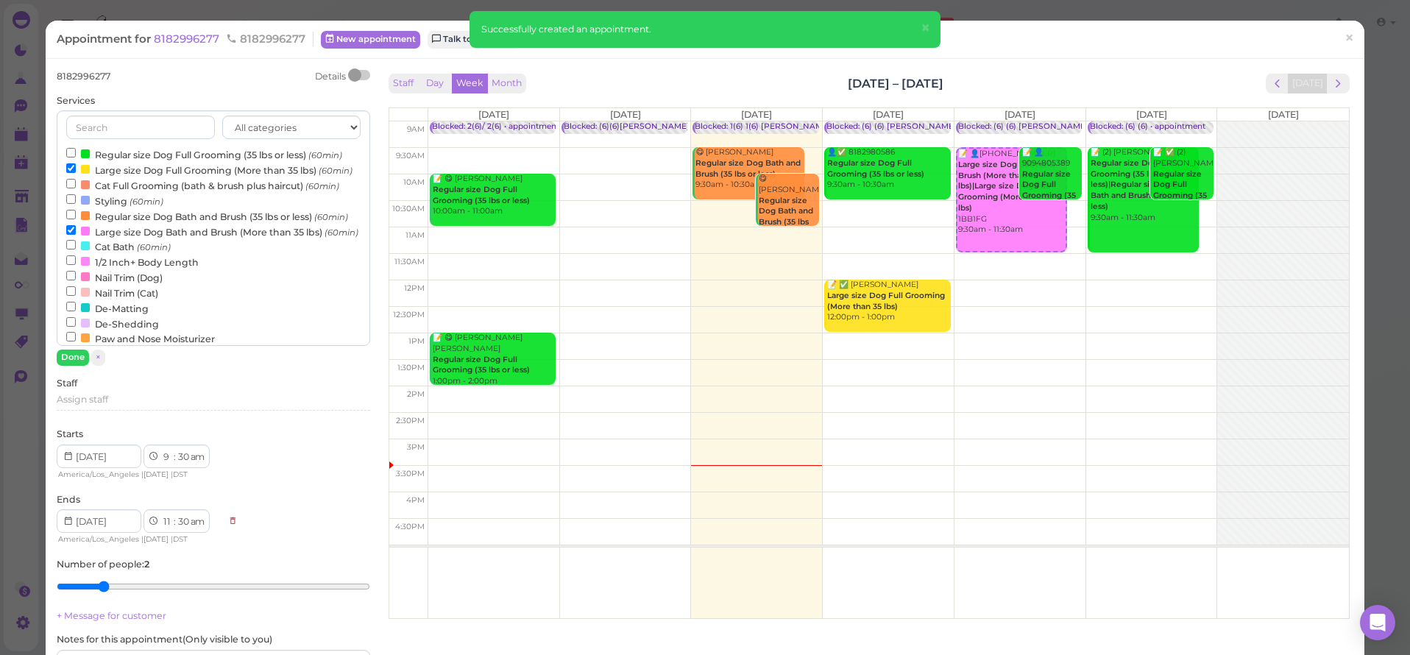
click at [74, 165] on input "Large size Dog Full Grooming (More than 35 lbs) (60min)" at bounding box center [71, 168] width 10 height 10
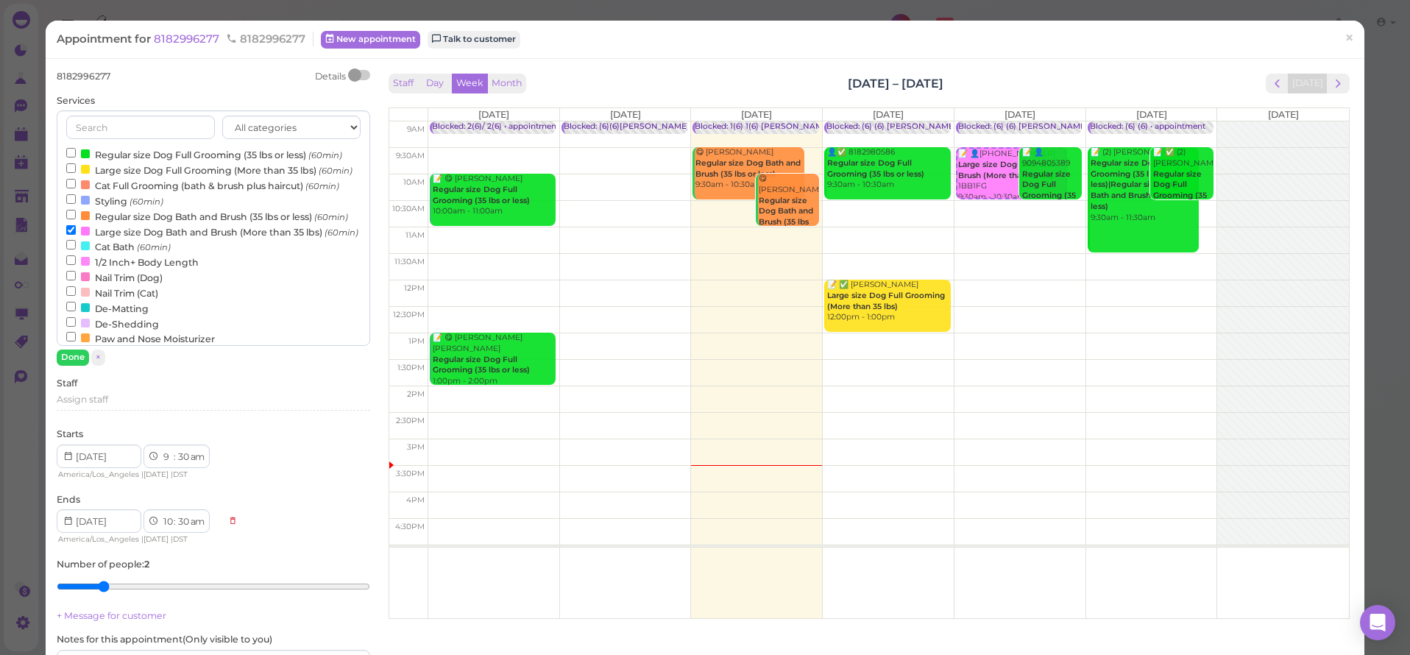
click at [74, 165] on input "Large size Dog Full Grooming (More than 35 lbs) (60min)" at bounding box center [71, 168] width 10 height 10
click at [71, 235] on input "Large size Dog Bath and Brush (More than 35 lbs) (60min)" at bounding box center [71, 230] width 10 height 10
select select "11"
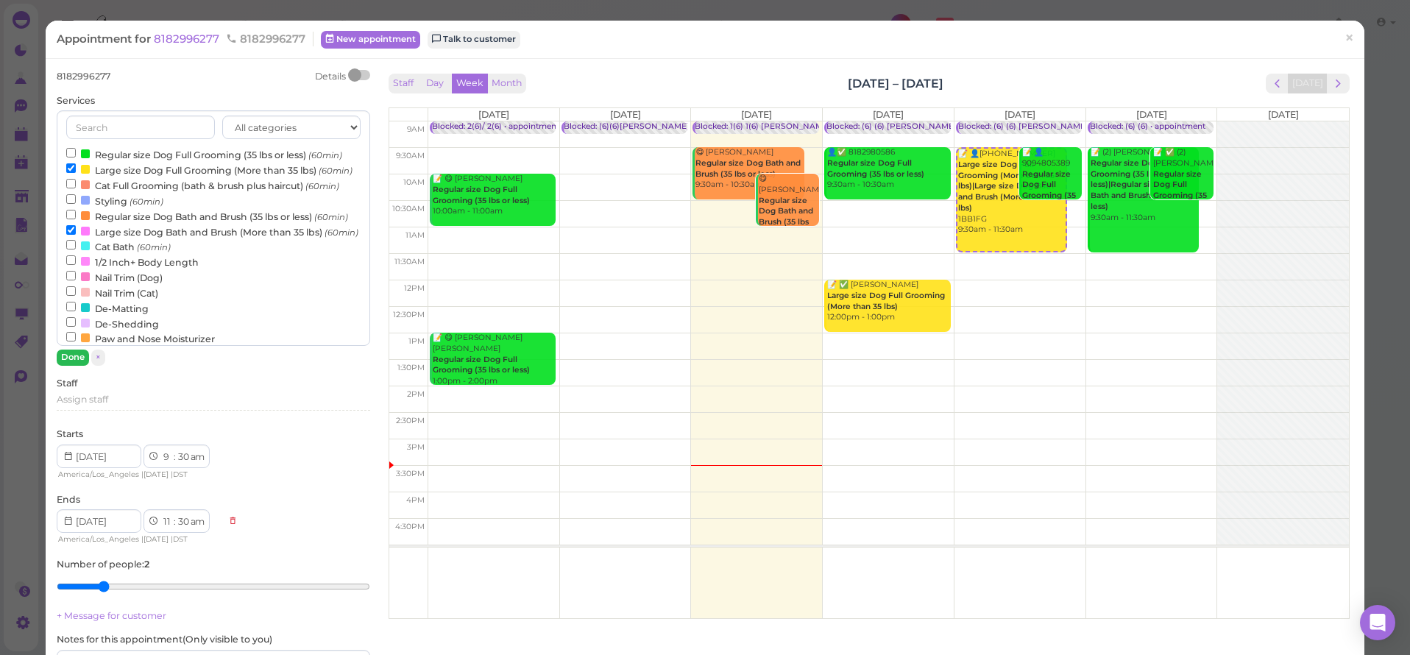
click at [72, 361] on button "Done" at bounding box center [73, 357] width 32 height 15
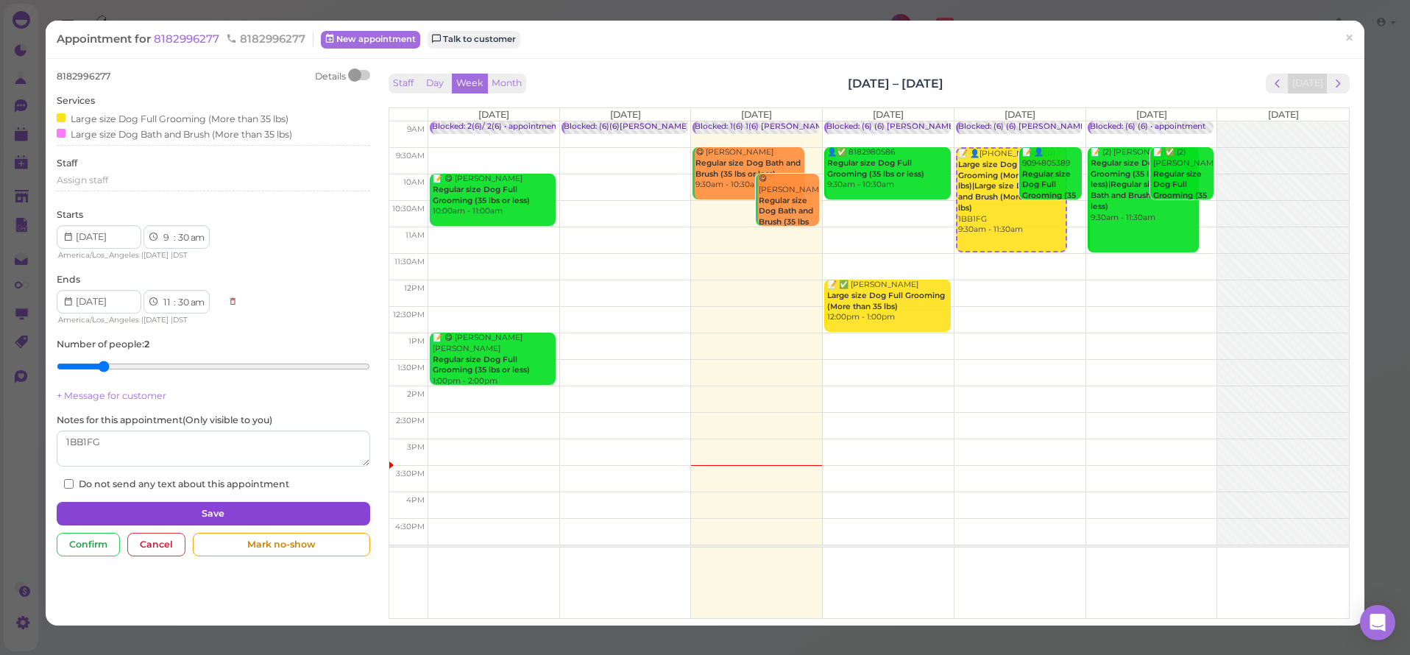
click at [160, 517] on button "Save" at bounding box center [213, 514] width 313 height 24
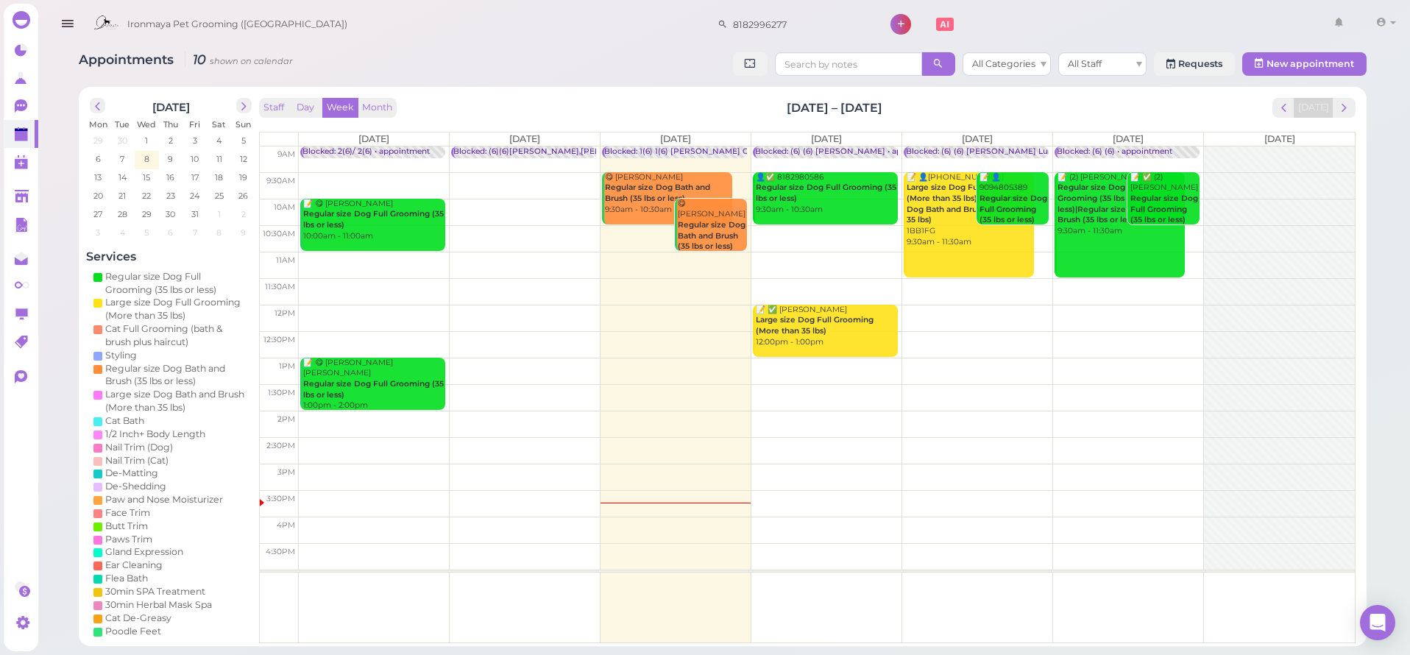
click at [72, 20] on icon "button" at bounding box center [67, 24] width 15 height 18
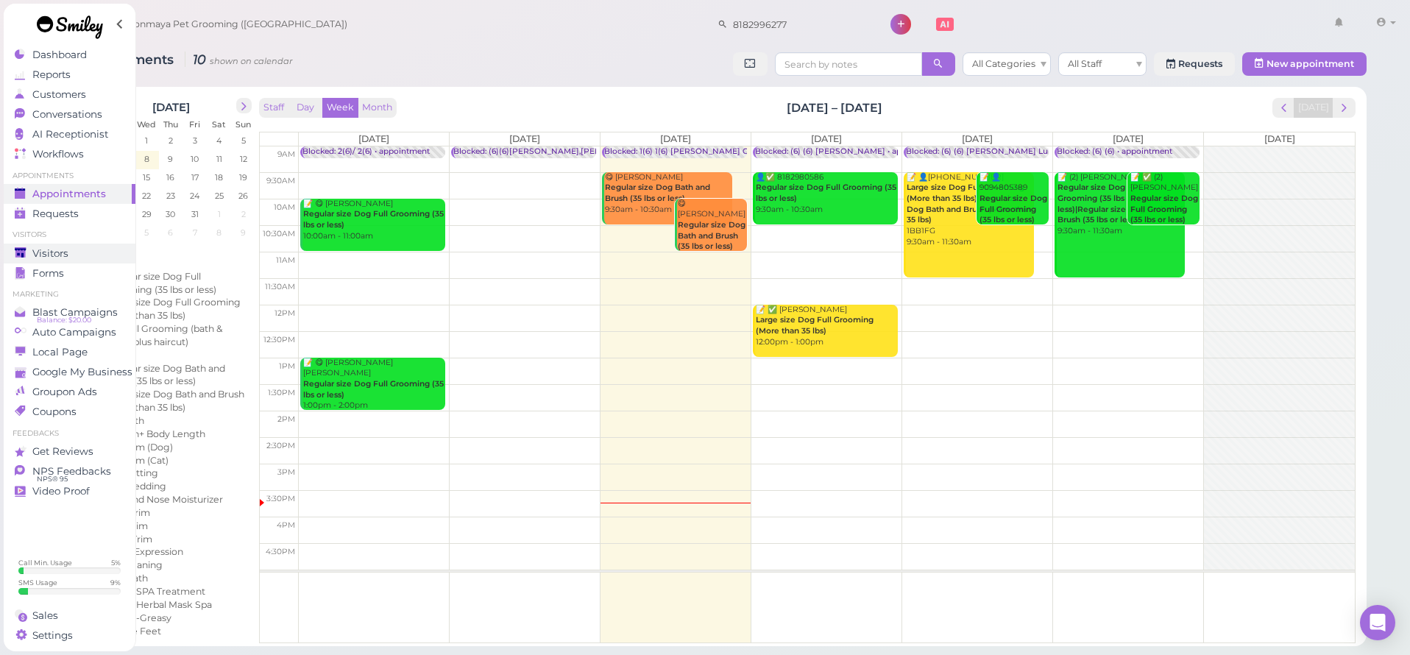
click at [76, 254] on div "Visitors" at bounding box center [68, 253] width 106 height 13
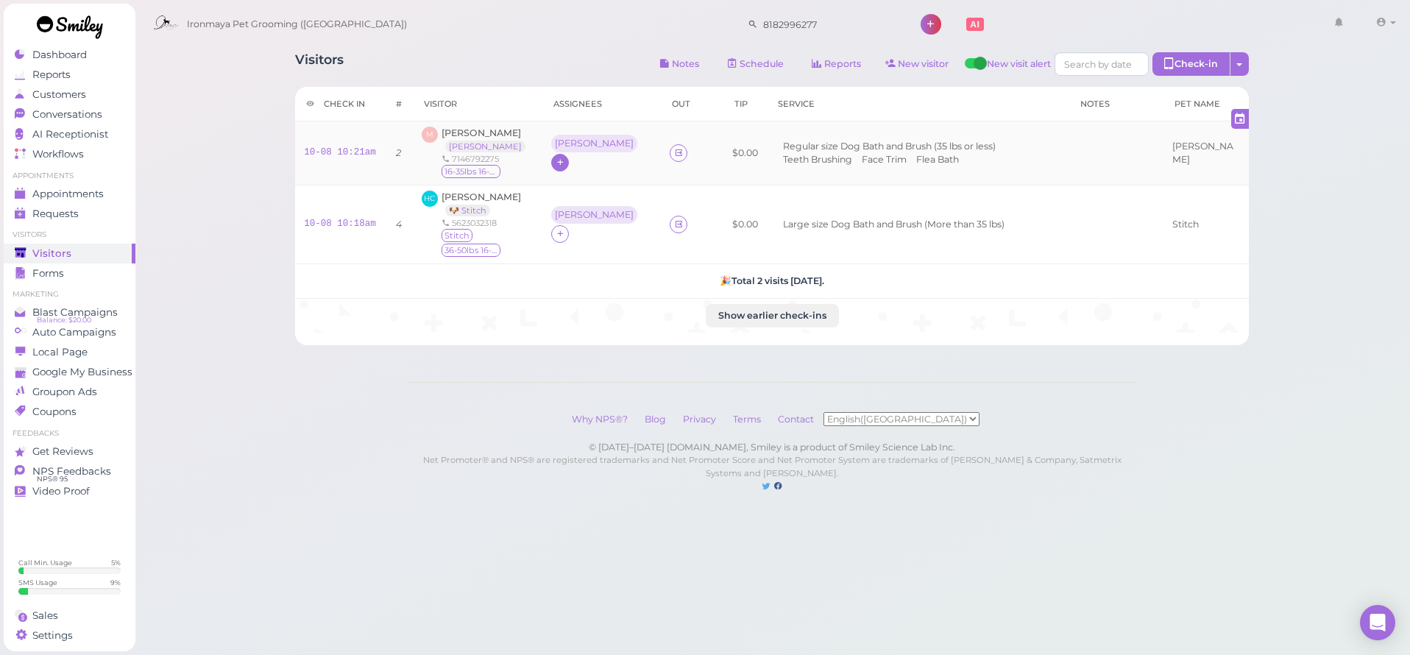
drag, startPoint x: 618, startPoint y: 215, endPoint x: 586, endPoint y: 149, distance: 72.8
click at [674, 219] on icon at bounding box center [679, 224] width 10 height 11
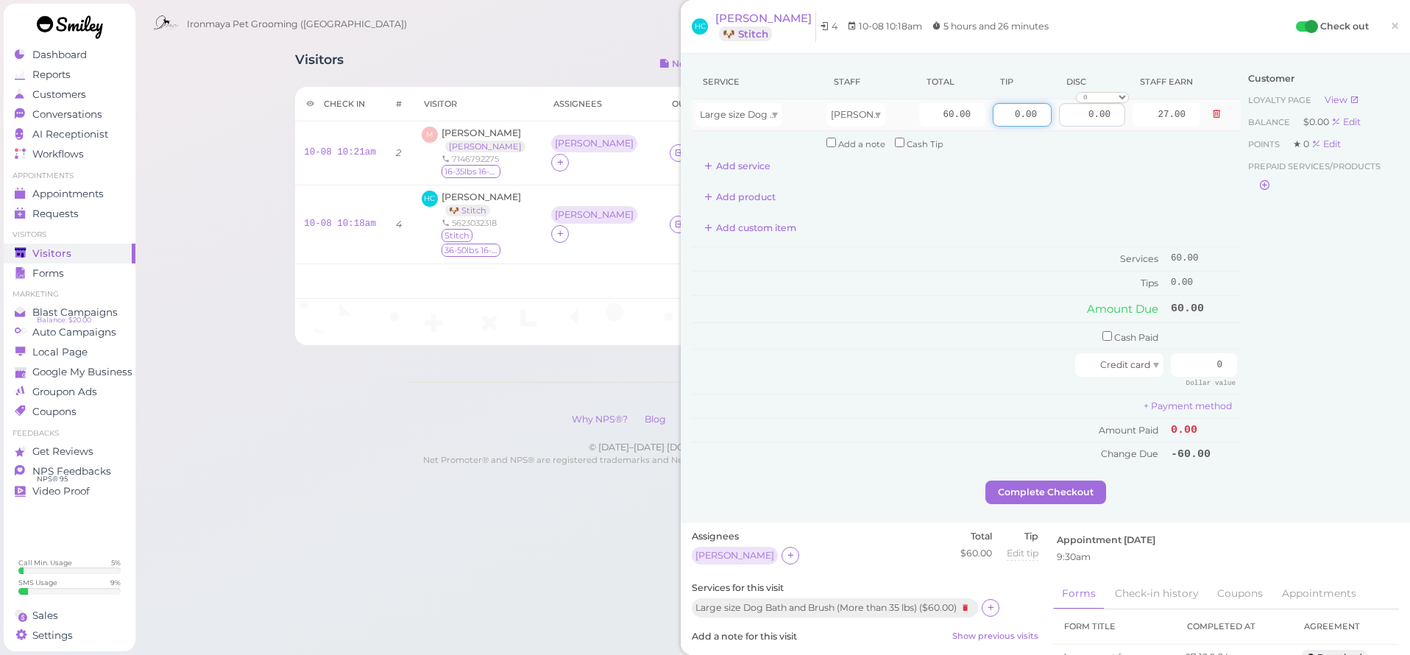
drag, startPoint x: 1003, startPoint y: 116, endPoint x: 1085, endPoint y: 113, distance: 81.8
click at [1085, 113] on tr "Large size Dog Bath and Brush (More than 35 lbs) Isaac 60.00 0.00 0.00 0 10% of…" at bounding box center [966, 115] width 549 height 32
type input "6"
click at [1094, 144] on td "Add a note Cash Tip" at bounding box center [1013, 143] width 381 height 24
drag, startPoint x: 1171, startPoint y: 353, endPoint x: 1273, endPoint y: 358, distance: 101.7
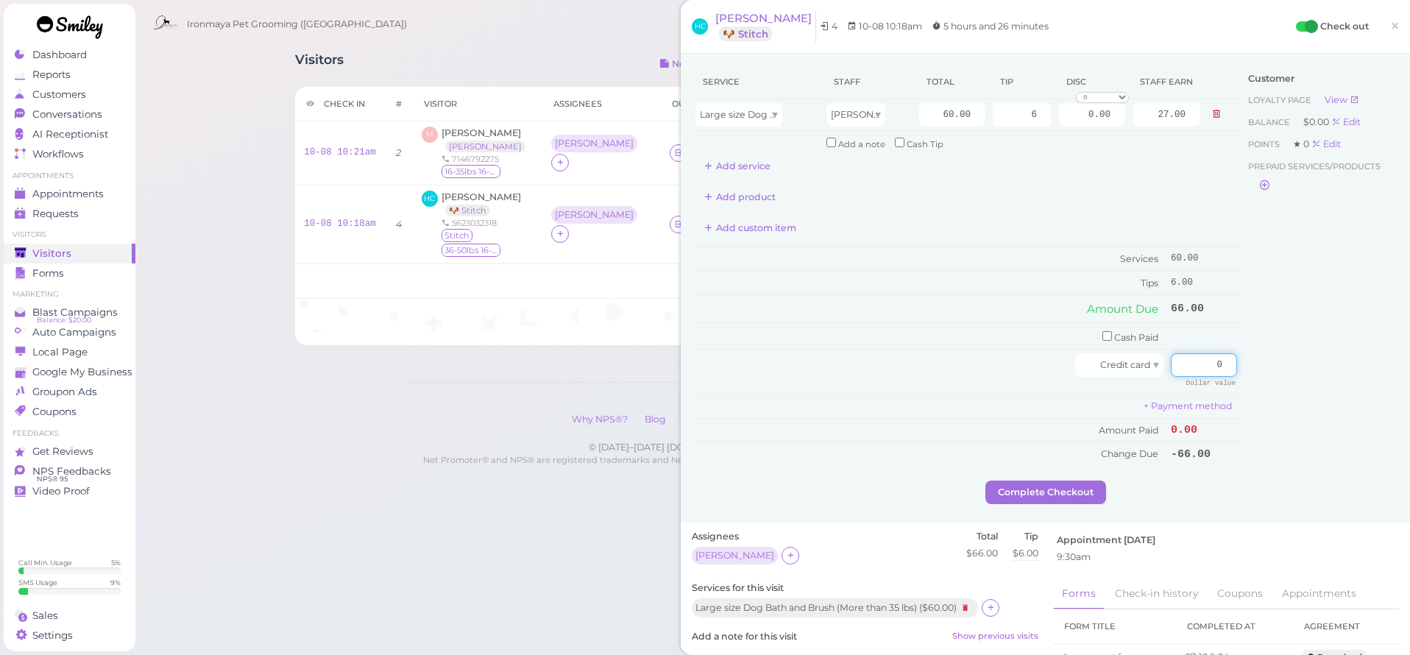
click at [1273, 358] on div "Service Staff Total Tip Disc Staff earn Large size Dog Bath and Brush (More tha…" at bounding box center [1045, 273] width 707 height 416
type input "66"
click at [1283, 351] on div "Customer Loyalty page View Balance $0.00 Edit Points ★ 0 Edit Prepaid services/…" at bounding box center [1320, 273] width 158 height 416
click at [1032, 483] on button "Complete Checkout" at bounding box center [1046, 493] width 121 height 24
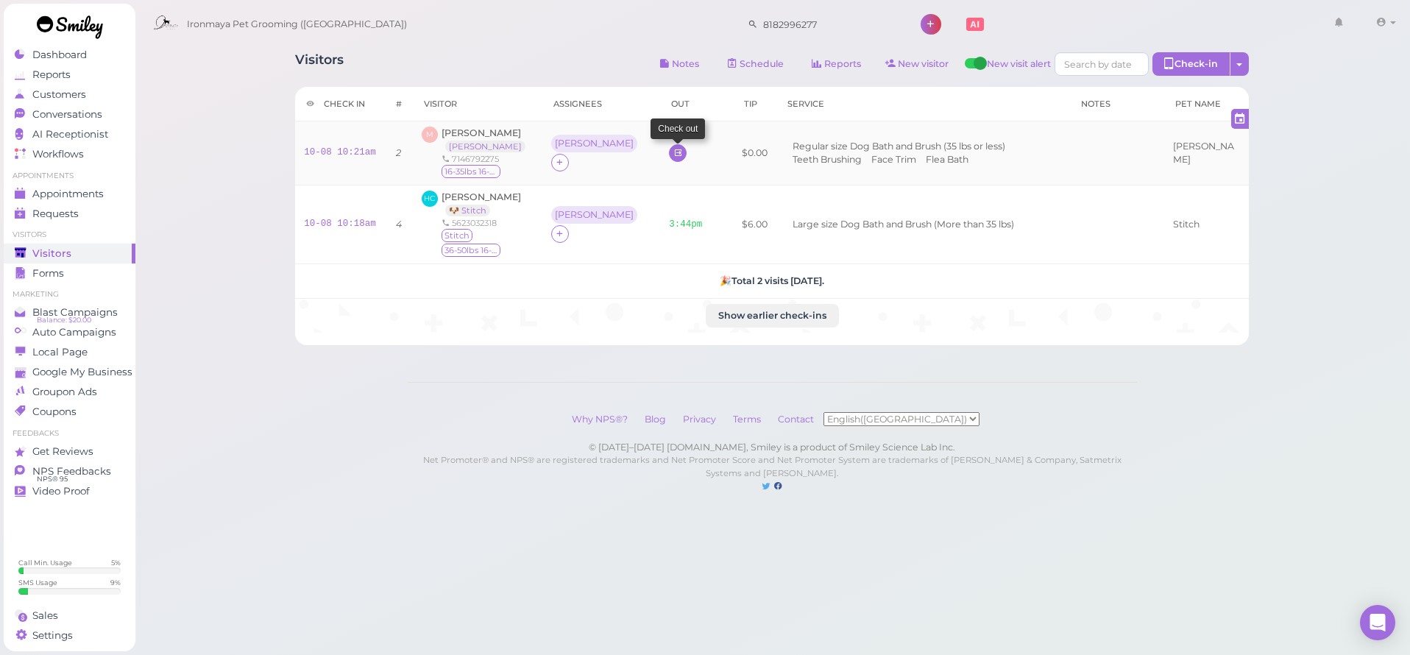
click at [673, 153] on icon at bounding box center [678, 152] width 10 height 11
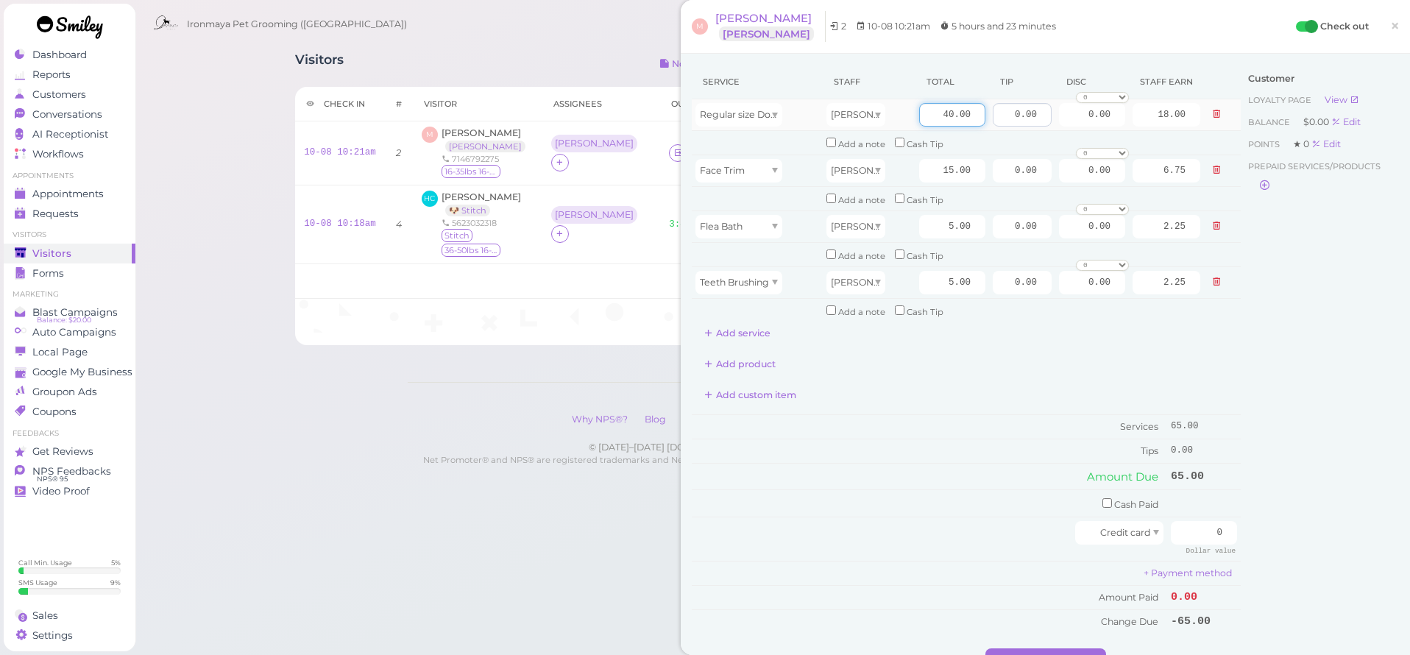
drag, startPoint x: 927, startPoint y: 113, endPoint x: 1012, endPoint y: 117, distance: 85.5
click at [1011, 116] on tr "Regular size Dog Bath and Brush (35 lbs or less) Isaac 40.00 0.00 0.00 0 10% of…" at bounding box center [966, 115] width 549 height 32
type input "75"
type input "33.75"
click at [997, 336] on div "Service Staff Total Tip Disc Staff earn Regular size Dog Bath and Brush (35 lbs…" at bounding box center [966, 349] width 549 height 569
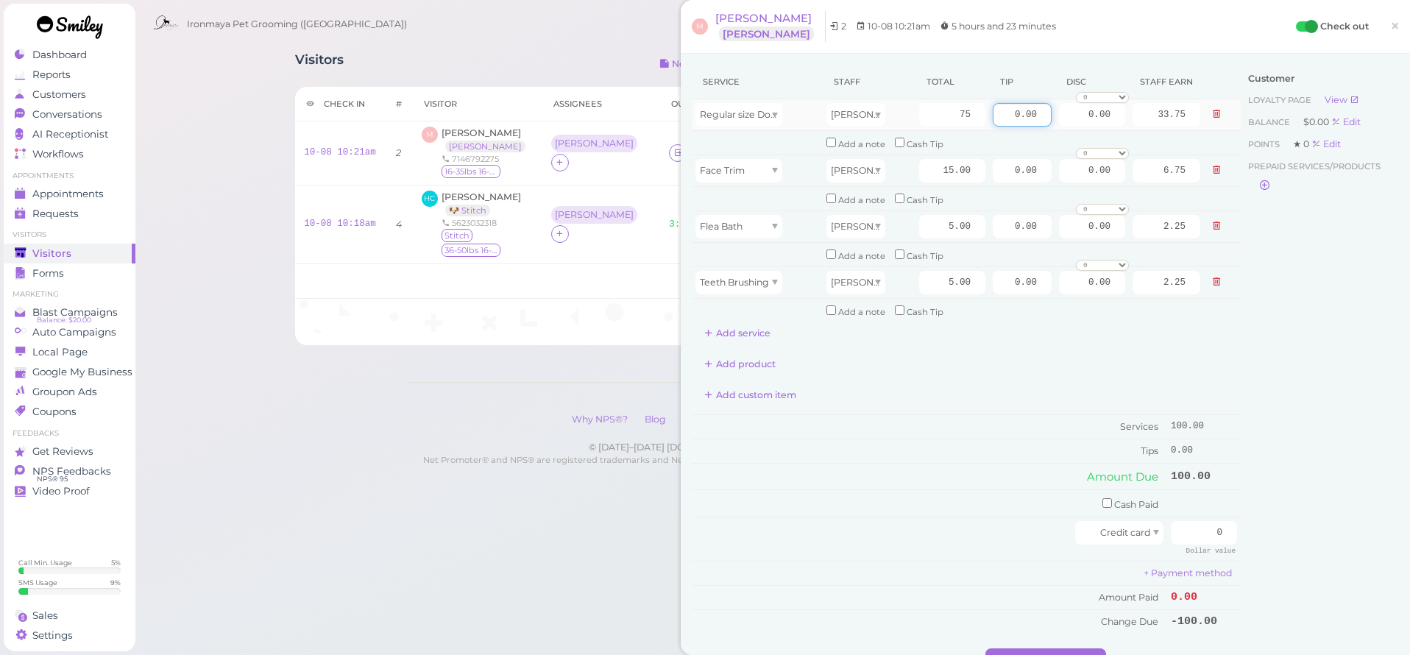
drag, startPoint x: 1005, startPoint y: 117, endPoint x: 1116, endPoint y: 117, distance: 111.1
click at [1116, 117] on tr "Regular size Dog Bath and Brush (35 lbs or less) Isaac 75 0.00 0.00 0 10% off 1…" at bounding box center [966, 115] width 549 height 32
type input "10"
click at [1166, 337] on div "Service Staff Total Tip Disc Staff earn Regular size Dog Bath and Brush (35 lbs…" at bounding box center [966, 349] width 549 height 569
drag, startPoint x: 1193, startPoint y: 515, endPoint x: 1247, endPoint y: 523, distance: 54.3
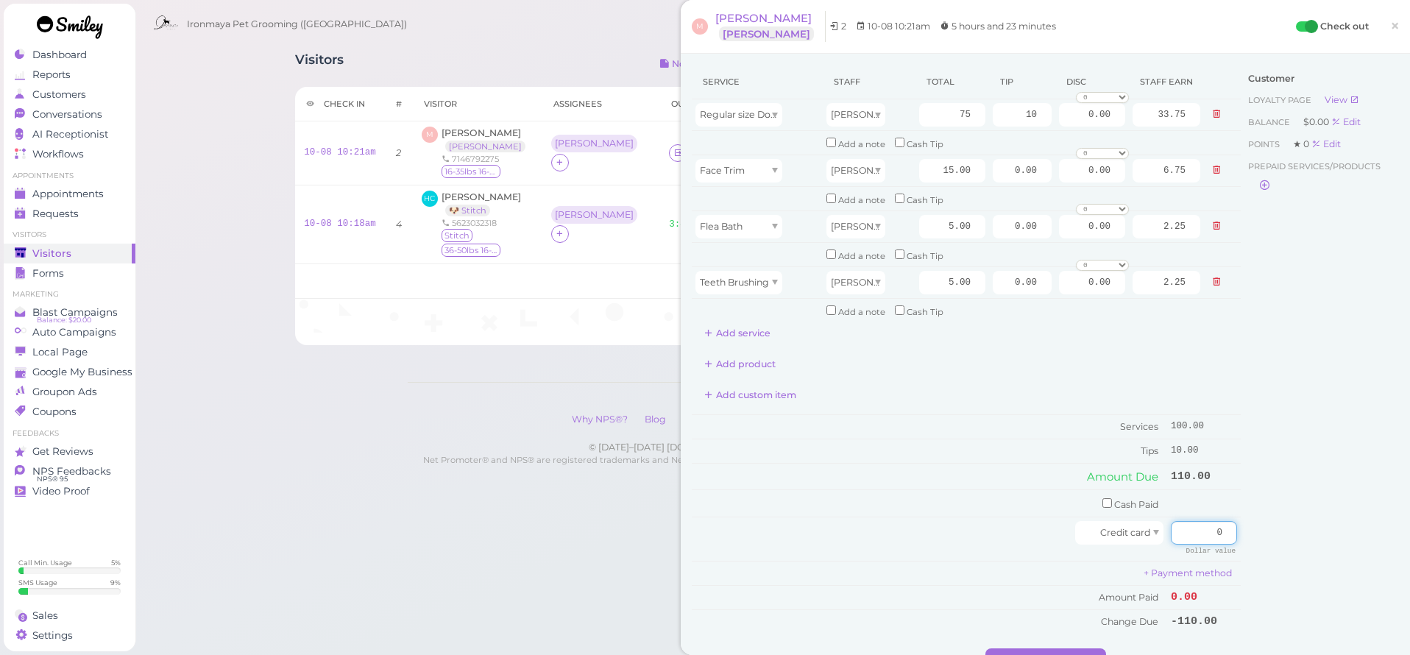
click at [1247, 523] on div "Service Staff Total Tip Disc Staff earn Regular size Dog Bath and Brush (35 lbs…" at bounding box center [1045, 357] width 707 height 584
type input "110"
click at [1259, 434] on div "Customer Loyalty page View Balance $0.00 Edit Points ★ 0 Edit Prepaid services/…" at bounding box center [1320, 357] width 158 height 584
click at [1061, 648] on button "Complete Checkout" at bounding box center [1046, 660] width 121 height 24
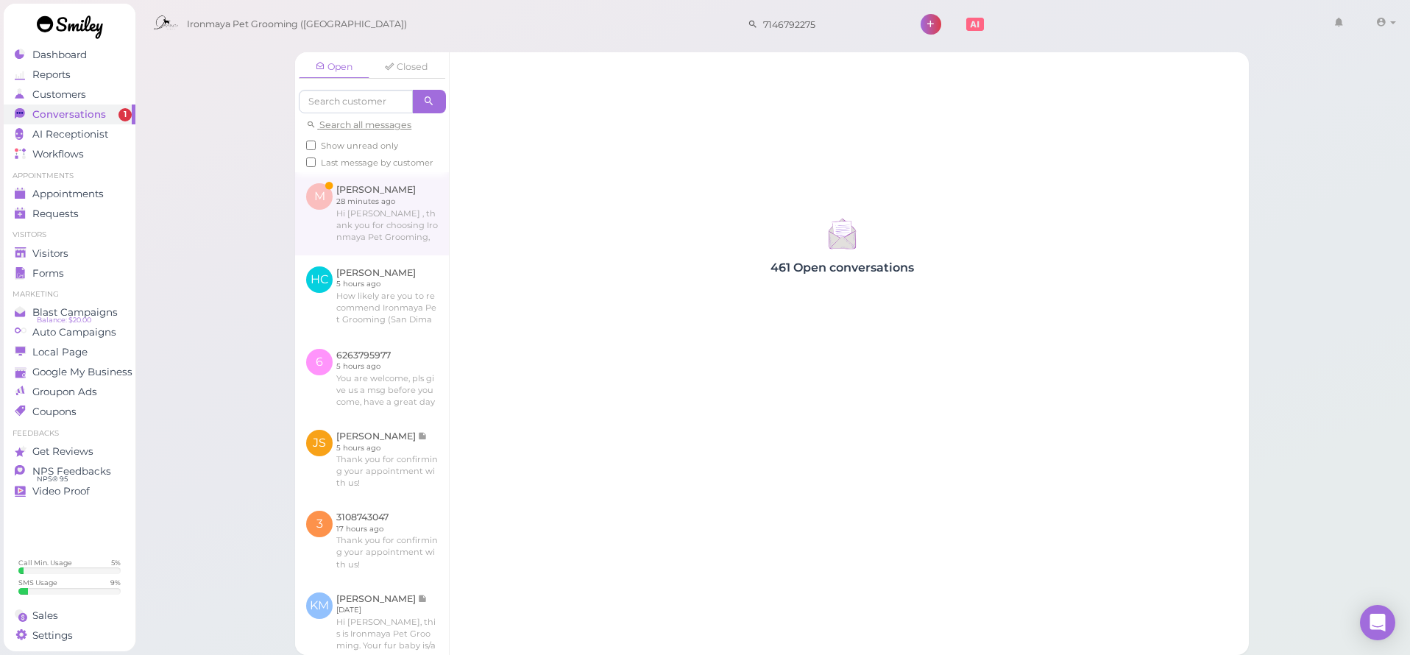
click at [415, 236] on link at bounding box center [372, 213] width 154 height 82
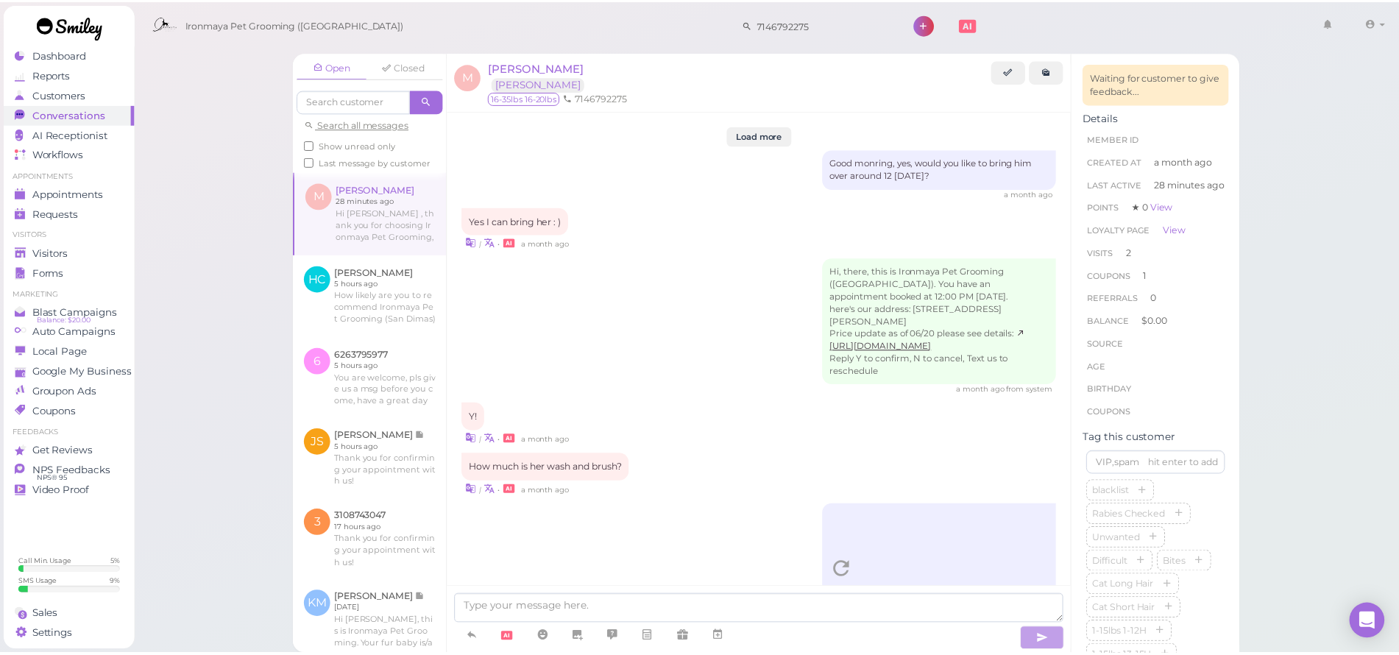
scroll to position [1981, 0]
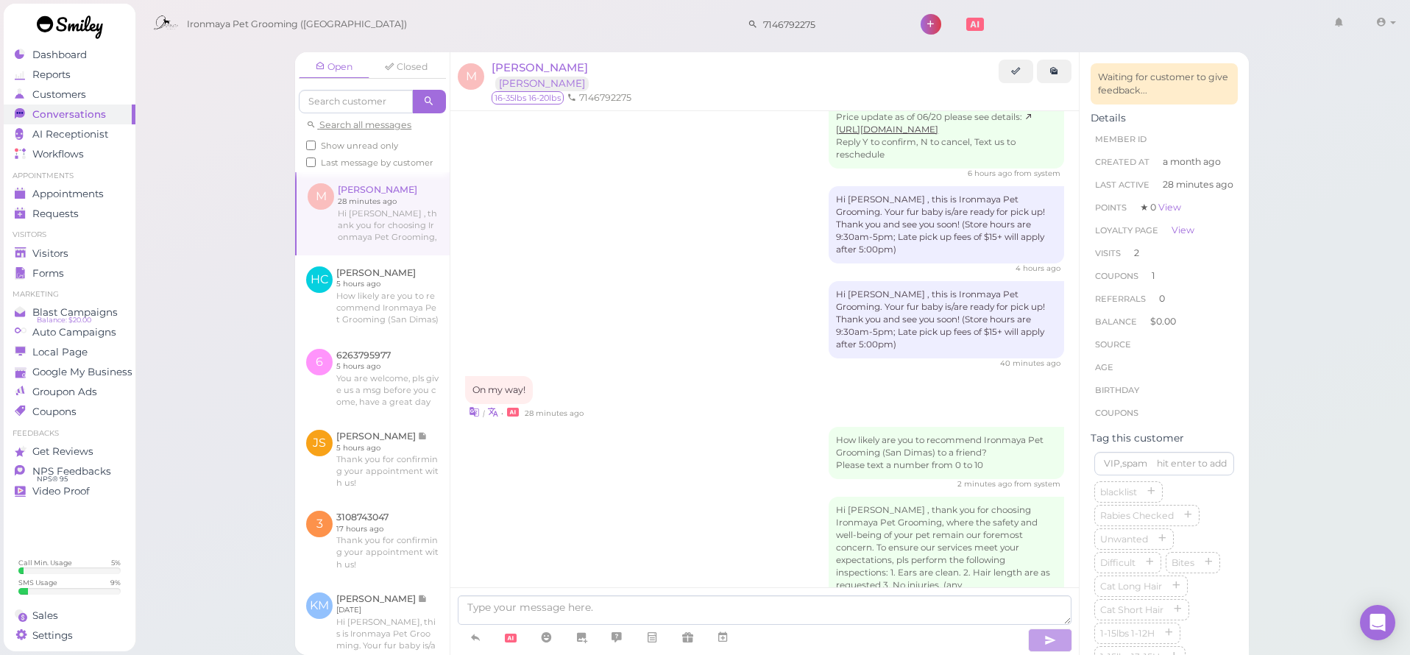
click at [601, 264] on div "4 hours ago" at bounding box center [764, 269] width 599 height 10
click at [829, 186] on div "Hi [PERSON_NAME] , this is Ironmaya Pet Grooming. Your fur baby is/are ready fo…" at bounding box center [947, 224] width 236 height 77
drag, startPoint x: 825, startPoint y: 127, endPoint x: 830, endPoint y: 183, distance: 55.4
click at [830, 186] on div "Hi [PERSON_NAME] , this is Ironmaya Pet Grooming. Your fur baby is/are ready fo…" at bounding box center [764, 230] width 599 height 88
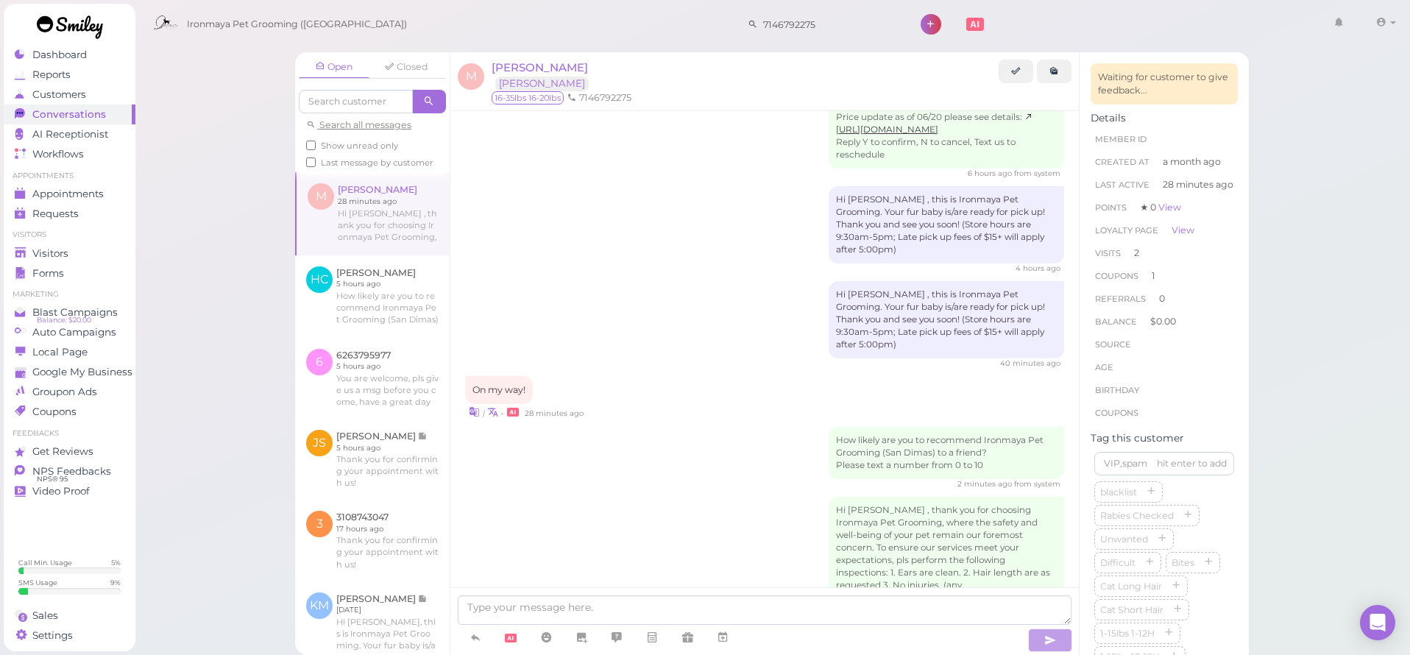
click at [830, 264] on div "4 hours ago" at bounding box center [764, 269] width 599 height 10
click at [829, 281] on div "Hi [PERSON_NAME] , this is Ironmaya Pet Grooming. Your fur baby is/are ready fo…" at bounding box center [947, 319] width 236 height 77
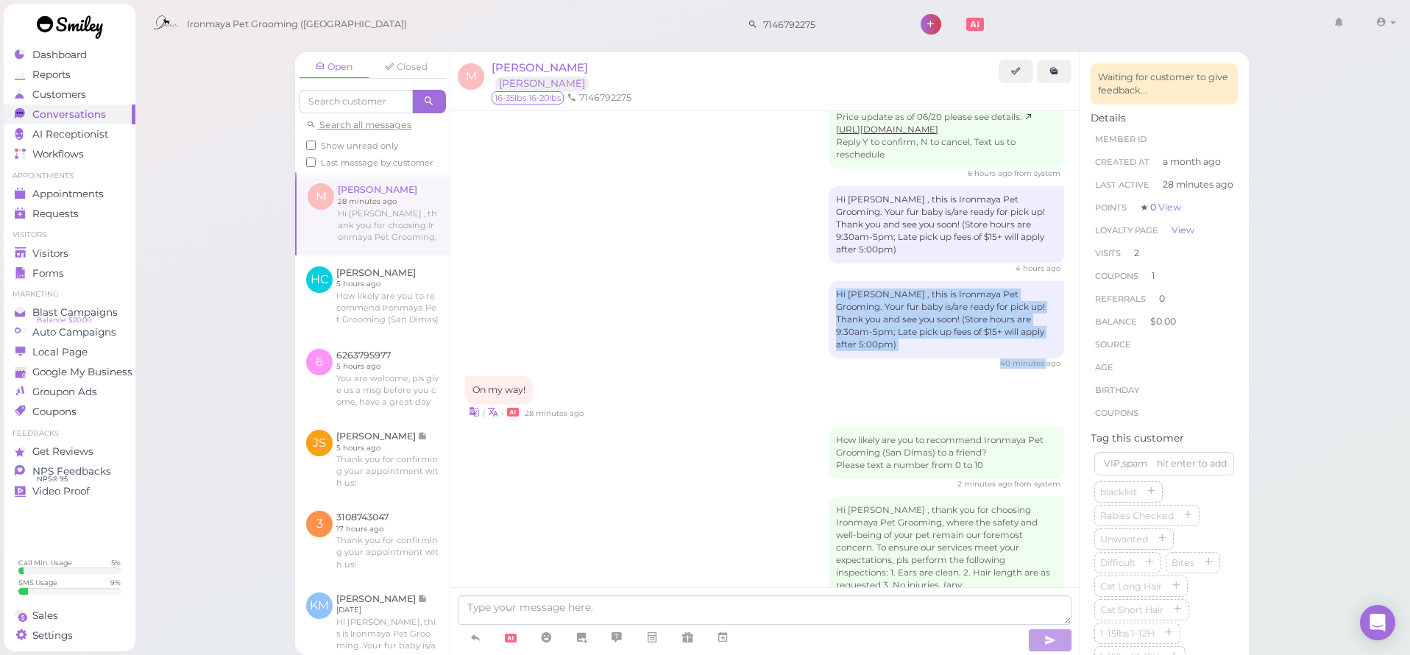
drag, startPoint x: 826, startPoint y: 206, endPoint x: 1035, endPoint y: 263, distance: 216.6
click at [1035, 281] on div "Hi [PERSON_NAME] , this is Ironmaya Pet Grooming. Your fur baby is/are ready fo…" at bounding box center [764, 325] width 599 height 88
